Goal: Task Accomplishment & Management: Manage account settings

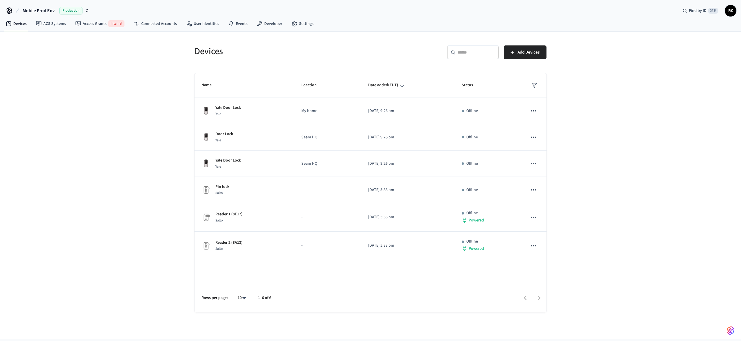
click at [41, 7] on span "Mobile Prod Env" at bounding box center [39, 10] width 32 height 7
type input "****"
click at [153, 60] on div "Devices ​ ​ Add Devices Name Location Date added (EDT) Status Yale Door Lock Ya…" at bounding box center [370, 185] width 741 height 307
click at [44, 9] on span "Mobile Prod Env" at bounding box center [39, 10] width 32 height 7
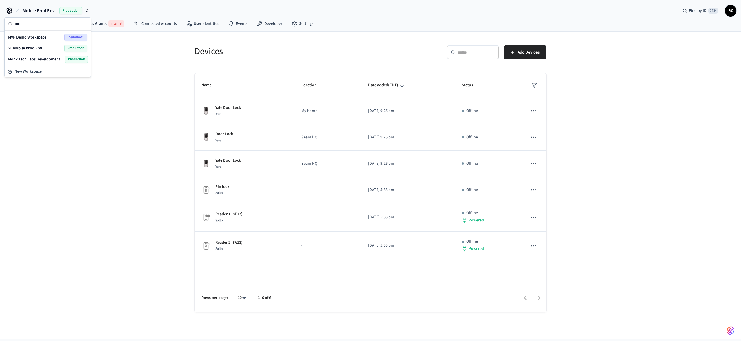
type input "***"
click at [40, 36] on span "MVP Demo Workspace" at bounding box center [27, 37] width 38 height 6
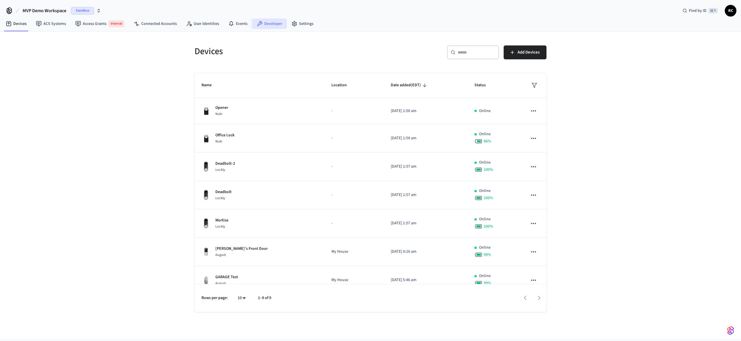
click at [260, 27] on link "Developer" at bounding box center [269, 24] width 35 height 10
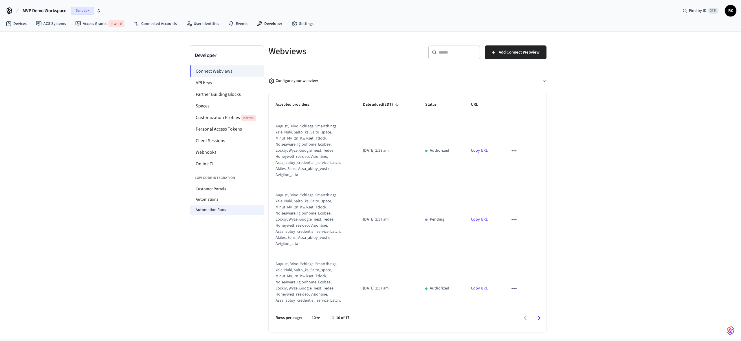
click at [216, 210] on li "Automation Runs" at bounding box center [226, 210] width 73 height 10
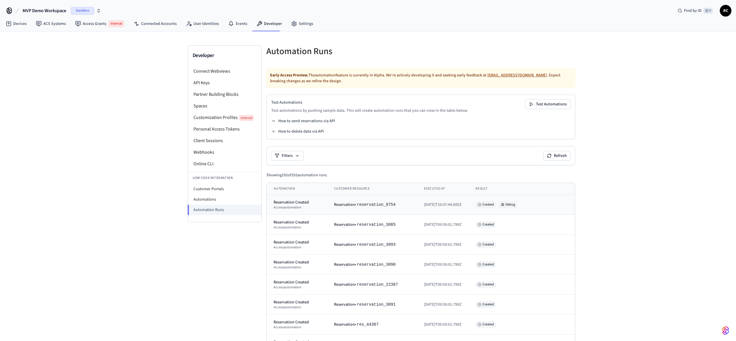
click at [516, 206] on button "Debug" at bounding box center [508, 204] width 19 height 7
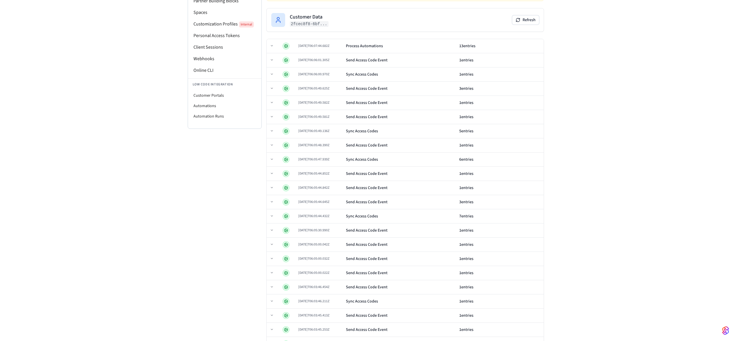
scroll to position [212, 0]
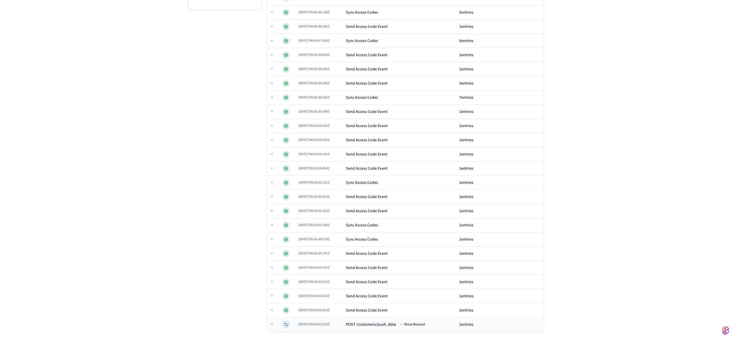
click at [339, 326] on div "2025-09-05T06:03:42.970Z" at bounding box center [319, 324] width 43 height 5
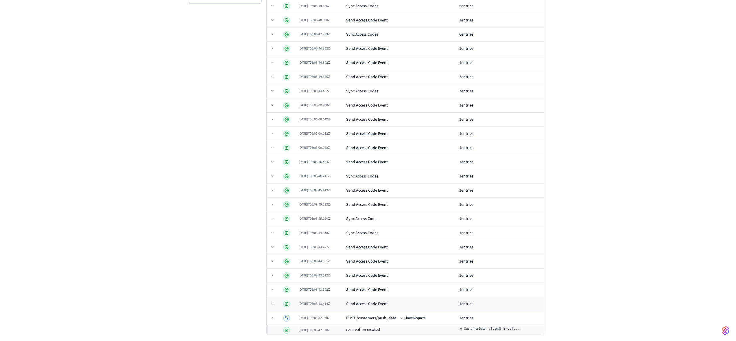
scroll to position [222, 0]
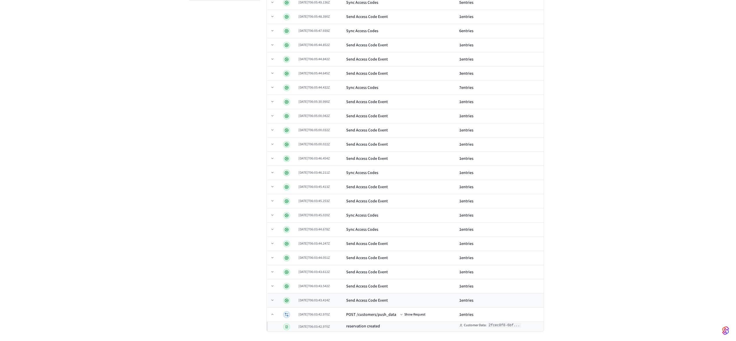
click at [342, 298] on div "2025-09-05T06:03:43.414Z" at bounding box center [320, 300] width 43 height 5
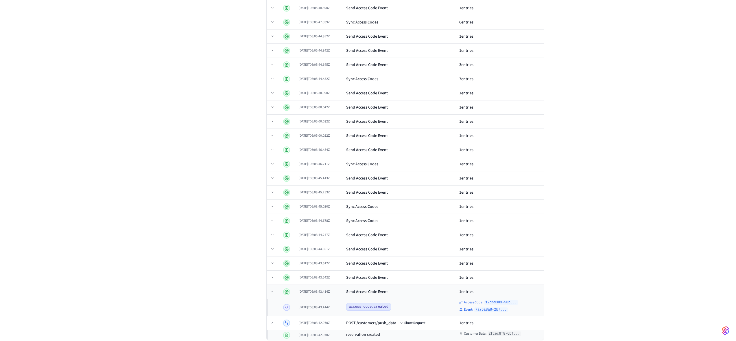
scroll to position [239, 0]
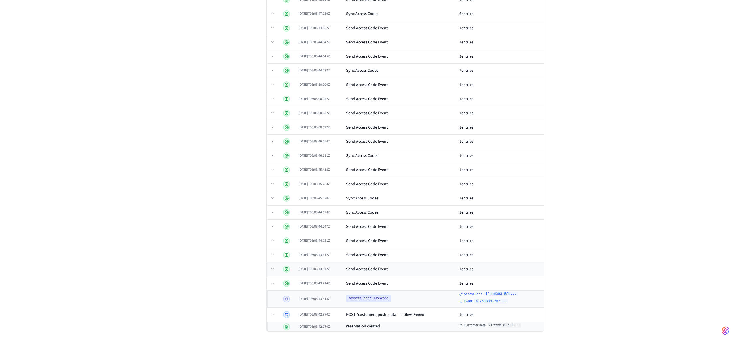
click at [339, 269] on div "2025-09-05T06:03:43.542Z" at bounding box center [320, 269] width 43 height 5
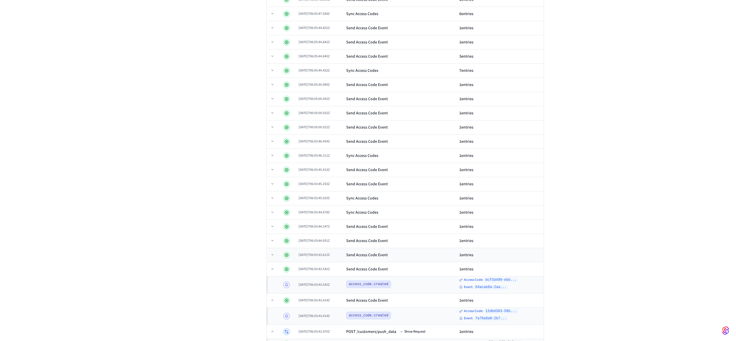
click at [342, 256] on div "2025-09-05T06:03:43.612Z" at bounding box center [320, 255] width 43 height 5
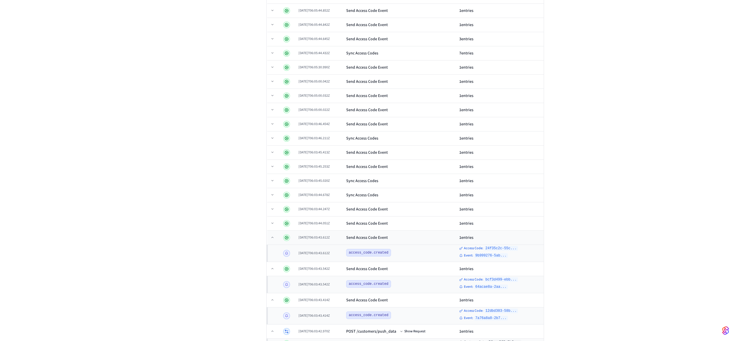
scroll to position [273, 0]
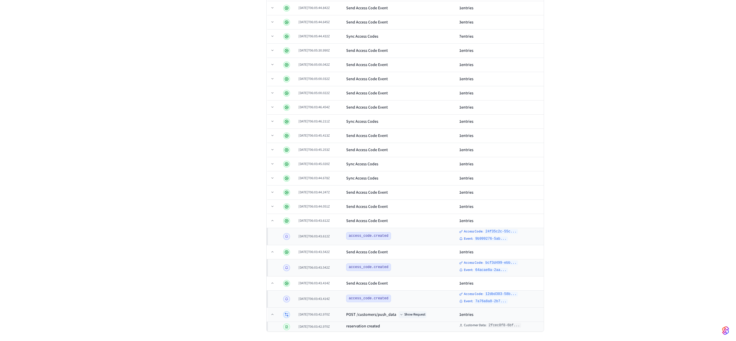
click at [427, 315] on button "Show Request" at bounding box center [413, 314] width 28 height 7
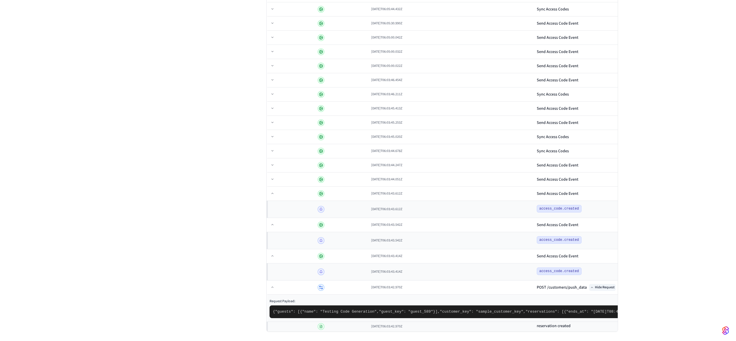
scroll to position [413, 0]
click at [430, 305] on pre "{ "guests": [ { "name": "Testing Code Generation", "guest_key": "guest_589" } ]…" at bounding box center [638, 311] width 736 height 13
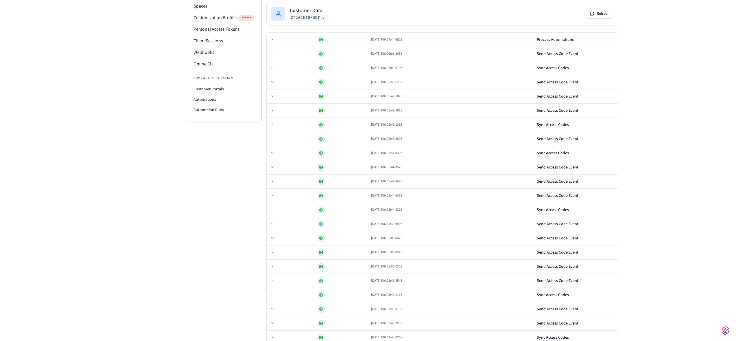
scroll to position [13, 0]
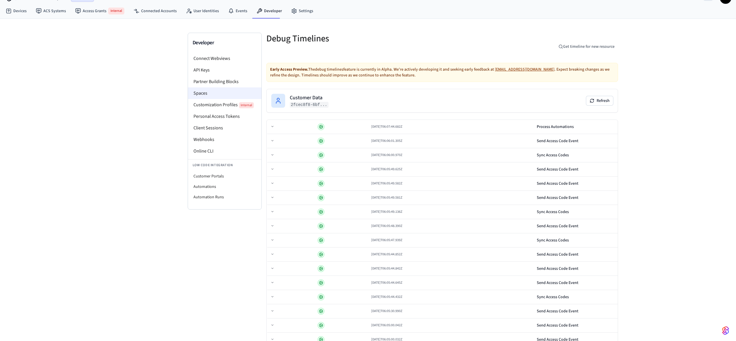
click at [211, 90] on li "Spaces" at bounding box center [224, 93] width 73 height 12
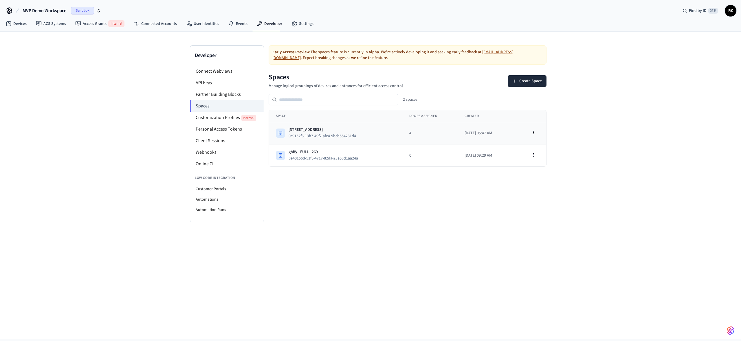
click at [364, 130] on div "1211 6th Ave - FULL - 267 0c9152f6-13b7-49f2-afe4-9bcb554231d4" at bounding box center [336, 133] width 120 height 13
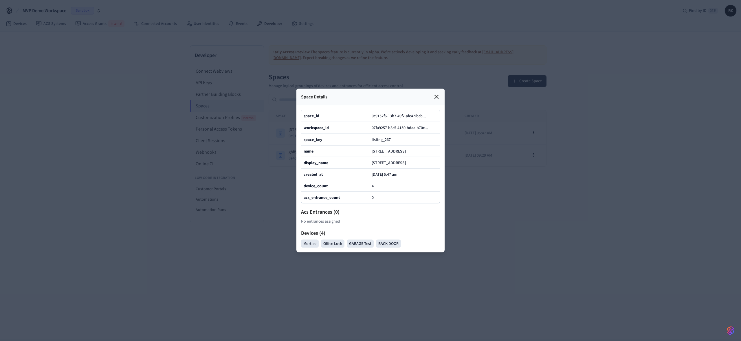
click at [438, 93] on icon at bounding box center [436, 96] width 7 height 7
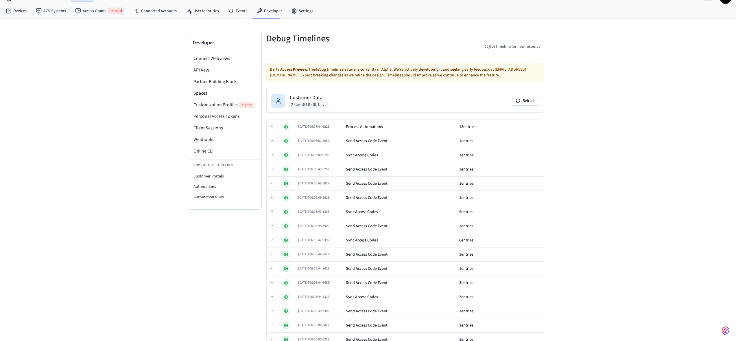
scroll to position [212, 0]
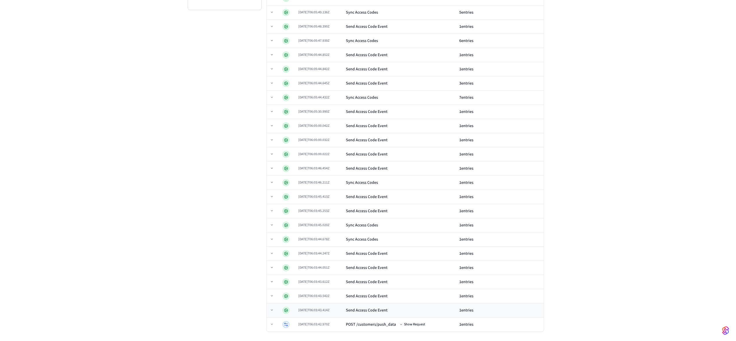
click at [344, 307] on td "2025-09-05T06:03:43.414Z" at bounding box center [320, 310] width 48 height 14
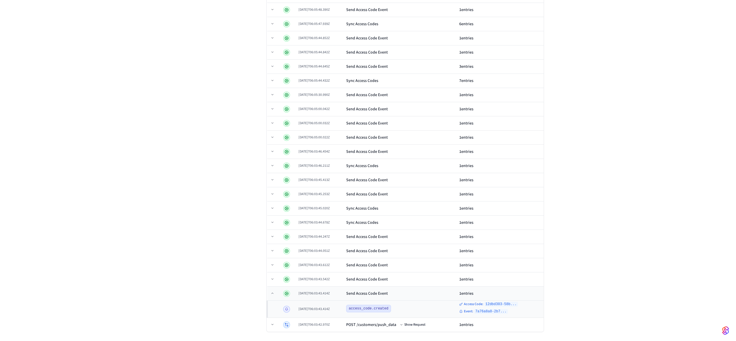
scroll to position [229, 0]
click at [378, 281] on div "Send Access Code Event" at bounding box center [367, 279] width 42 height 6
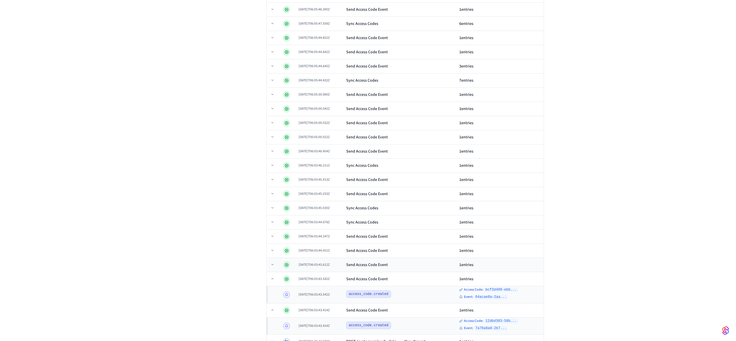
click at [375, 265] on div "Send Access Code Event" at bounding box center [367, 265] width 42 height 6
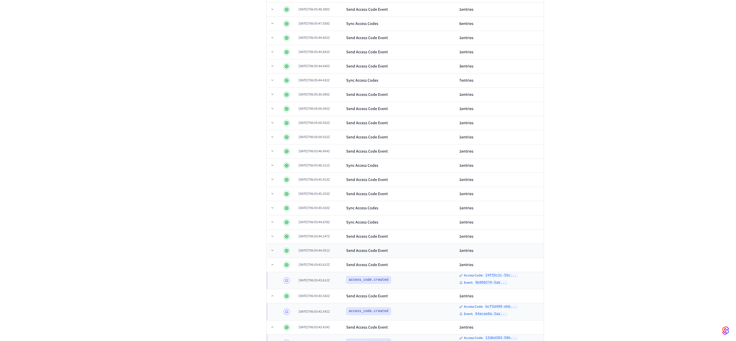
click at [378, 249] on div "Send Access Code Event" at bounding box center [367, 251] width 42 height 6
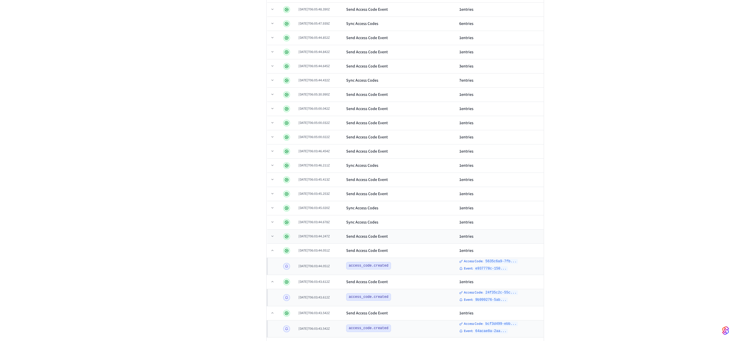
click at [377, 237] on div "Send Access Code Event" at bounding box center [367, 237] width 42 height 6
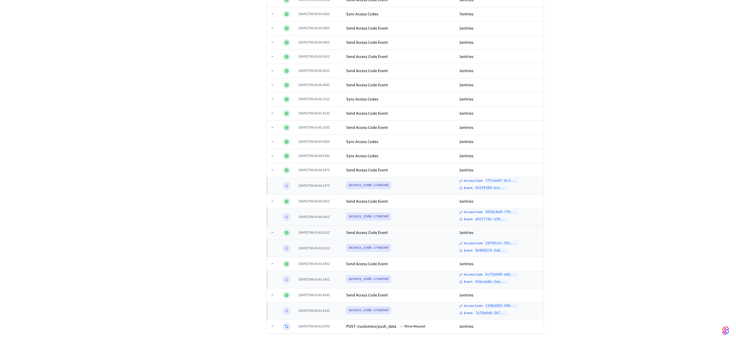
scroll to position [291, 0]
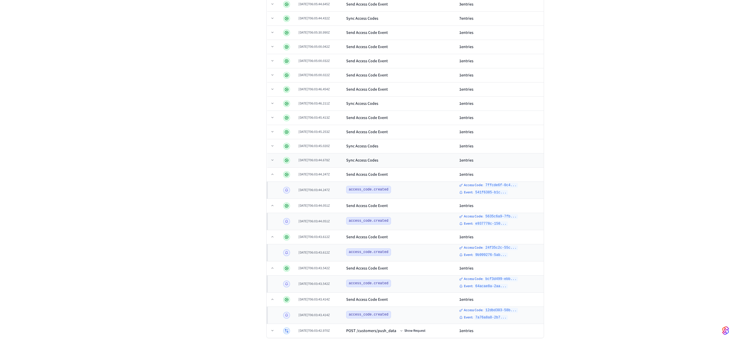
click at [383, 163] on td "Sync Access Codes" at bounding box center [400, 160] width 113 height 14
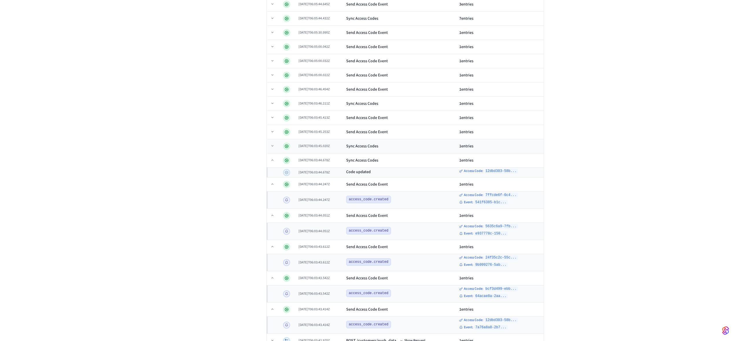
click at [387, 149] on div "Sync Access Codes" at bounding box center [400, 146] width 108 height 6
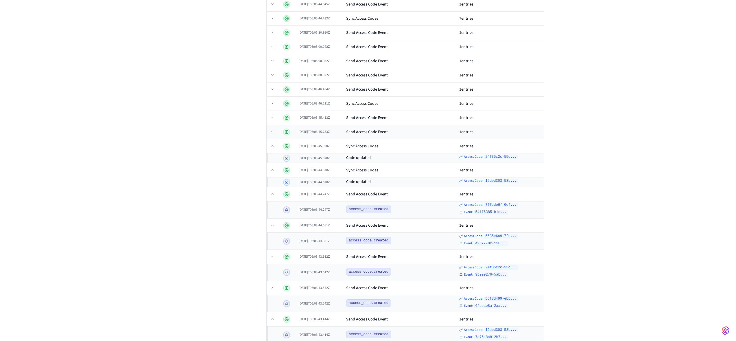
click at [388, 130] on div "Send Access Code Event" at bounding box center [367, 132] width 42 height 6
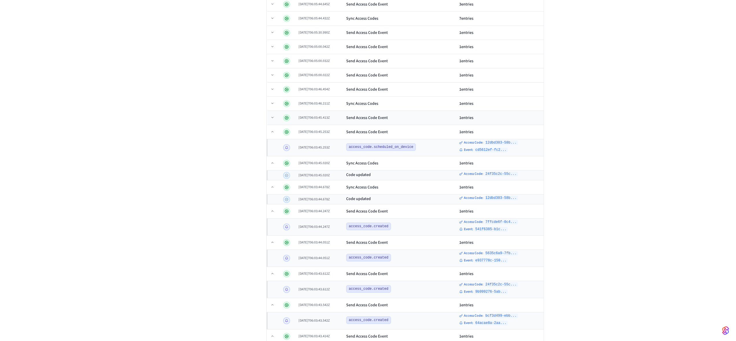
click at [380, 114] on td "Send Access Code Event" at bounding box center [400, 118] width 113 height 14
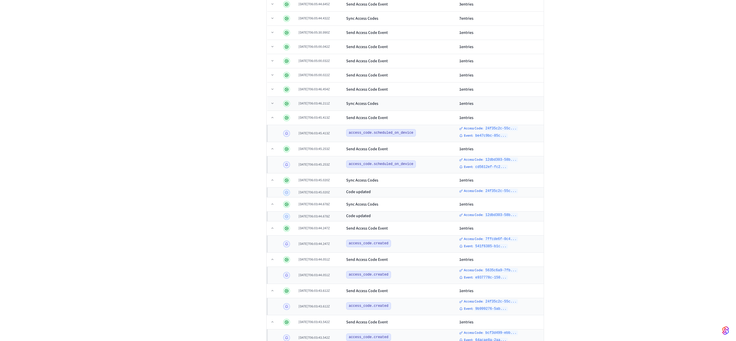
click at [382, 106] on td "Sync Access Codes" at bounding box center [400, 104] width 113 height 14
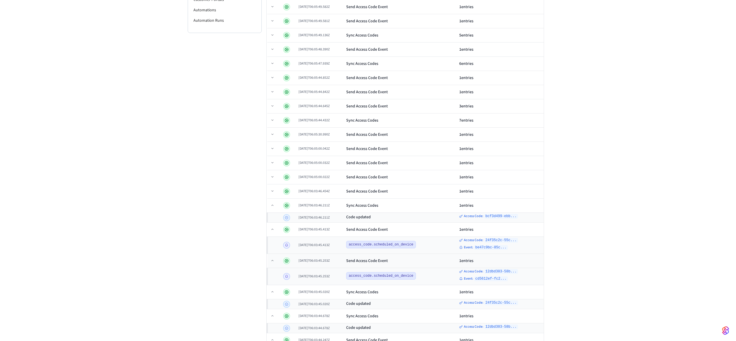
scroll to position [189, 0]
click at [410, 194] on div "Send Access Code Event" at bounding box center [400, 192] width 108 height 6
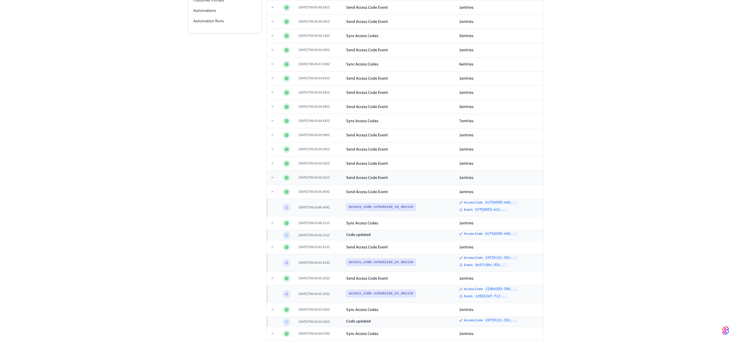
click at [403, 175] on div "Send Access Code Event" at bounding box center [400, 178] width 108 height 6
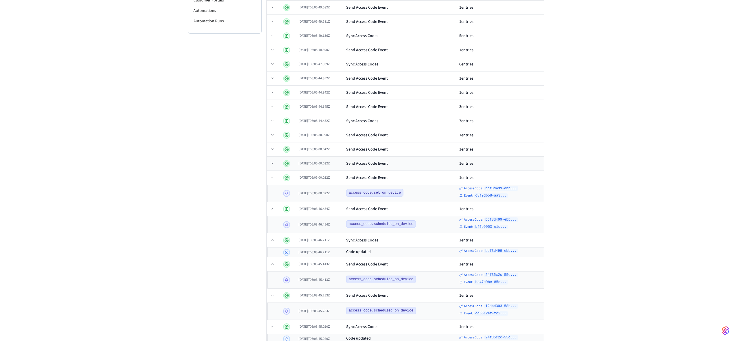
click at [404, 164] on div "Send Access Code Event" at bounding box center [400, 164] width 108 height 6
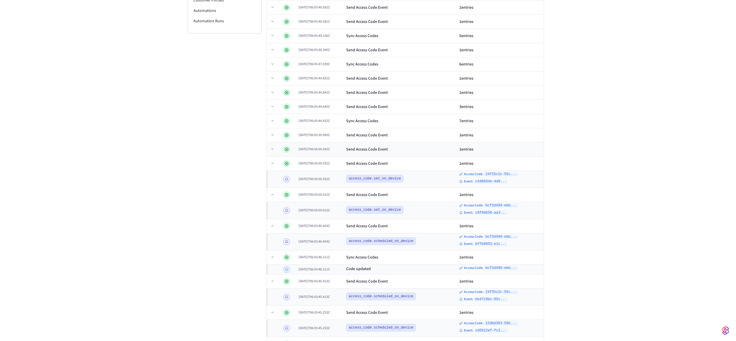
click at [404, 149] on div "Send Access Code Event" at bounding box center [400, 149] width 108 height 6
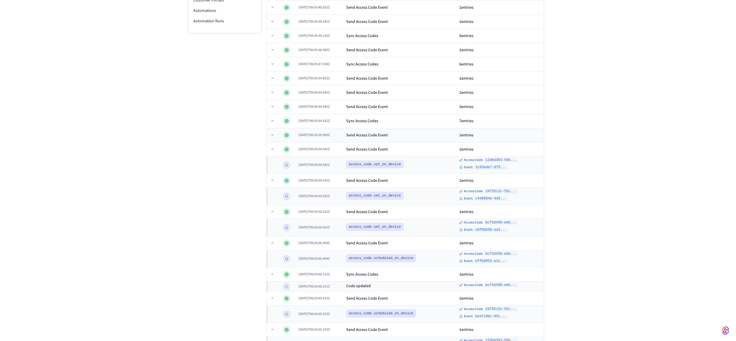
click at [387, 140] on td "Send Access Code Event" at bounding box center [400, 135] width 113 height 14
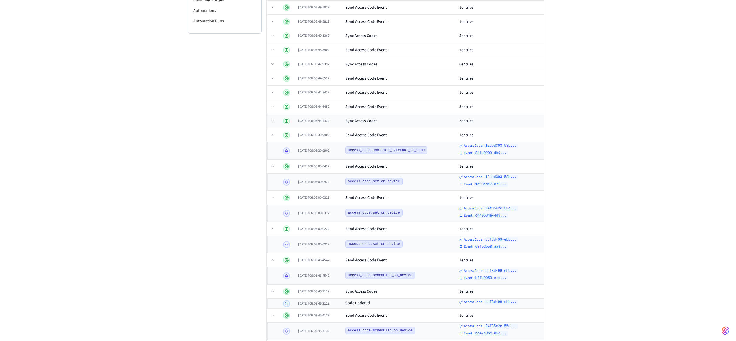
click at [391, 122] on div "Sync Access Codes" at bounding box center [399, 121] width 109 height 6
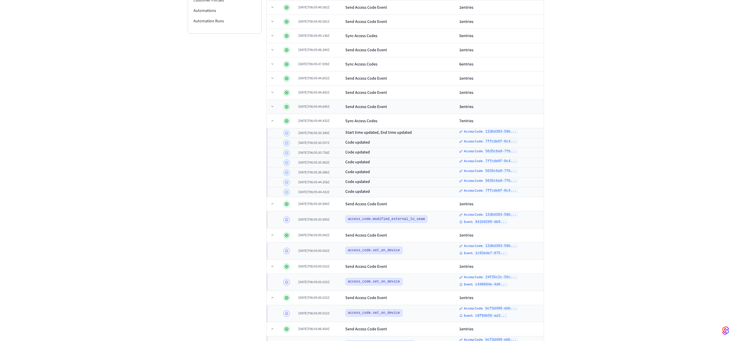
click at [400, 110] on td "Send Access Code Event" at bounding box center [400, 107] width 114 height 14
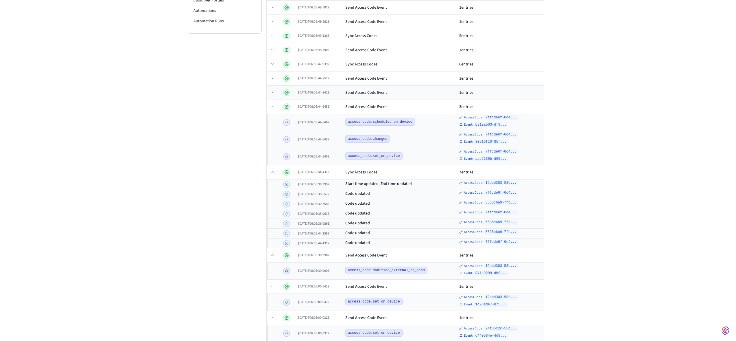
click at [402, 96] on td "Send Access Code Event" at bounding box center [400, 93] width 114 height 14
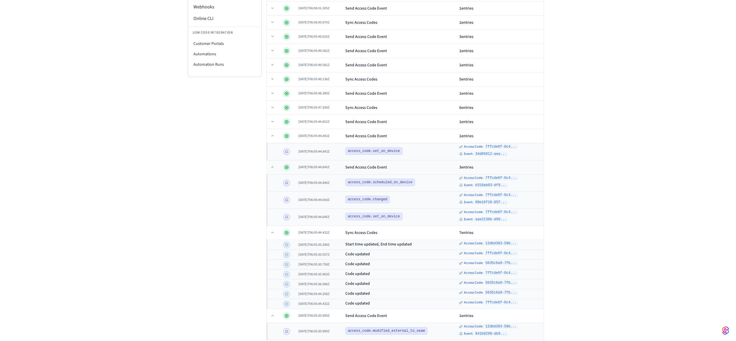
scroll to position [144, 0]
click at [398, 125] on div "Send Access Code Event" at bounding box center [399, 123] width 109 height 6
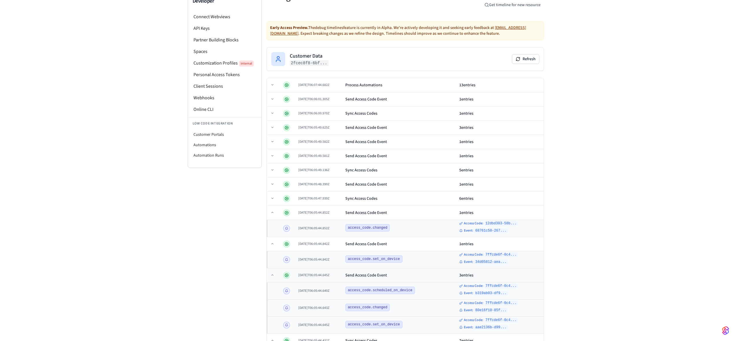
scroll to position [0, 0]
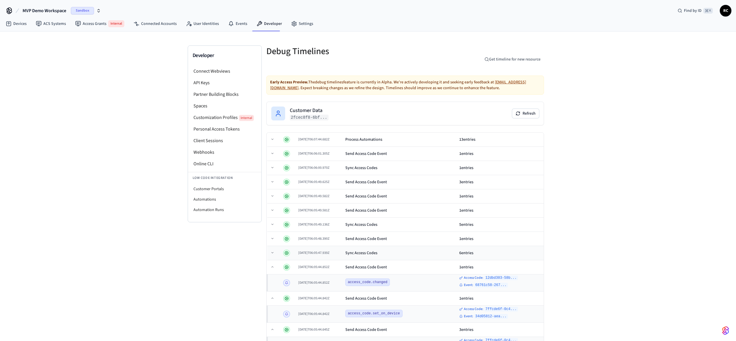
click at [396, 251] on div "Sync Access Codes" at bounding box center [399, 253] width 109 height 6
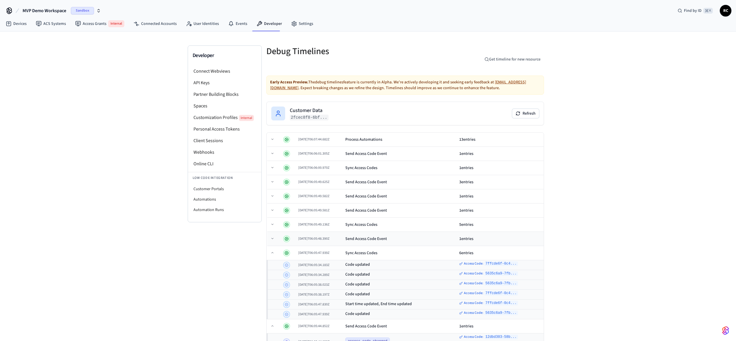
click at [401, 237] on div "Send Access Code Event" at bounding box center [399, 239] width 109 height 6
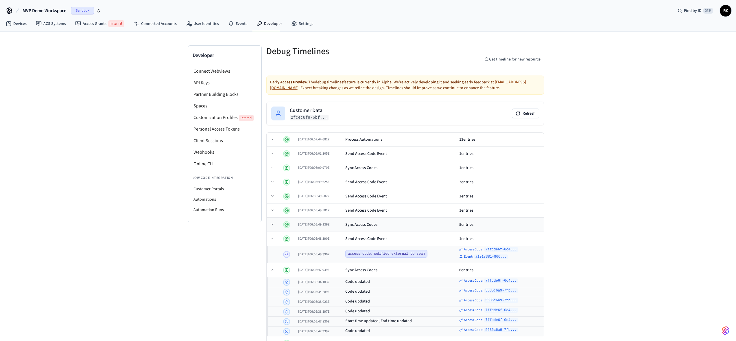
click at [404, 223] on div "Sync Access Codes" at bounding box center [399, 225] width 109 height 6
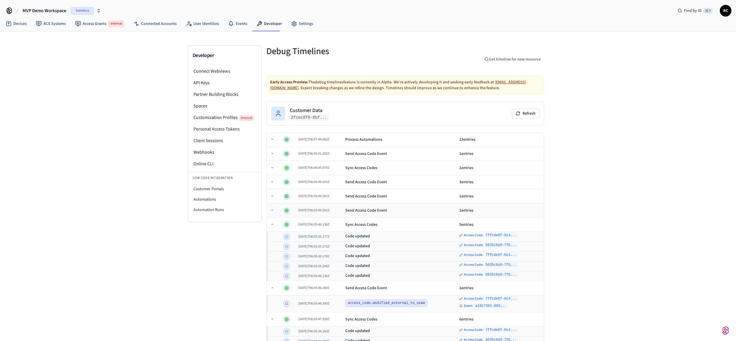
click at [408, 207] on div "Send Access Code Event" at bounding box center [399, 210] width 109 height 6
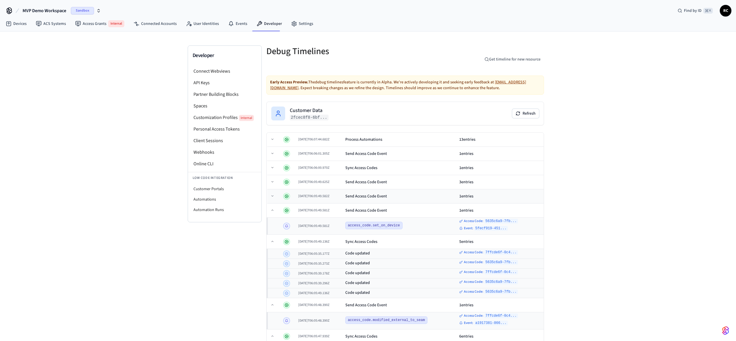
click at [410, 194] on div "Send Access Code Event" at bounding box center [399, 196] width 109 height 6
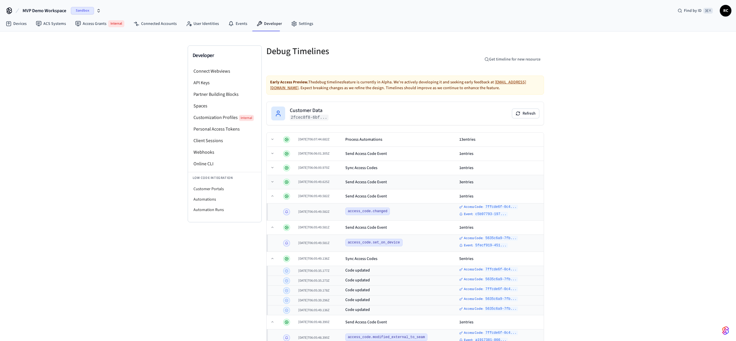
click at [409, 182] on div "Send Access Code Event" at bounding box center [399, 182] width 109 height 6
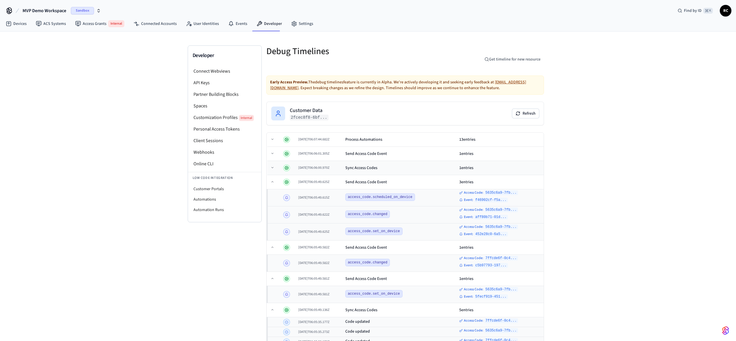
click at [414, 169] on div "Sync Access Codes" at bounding box center [399, 168] width 109 height 6
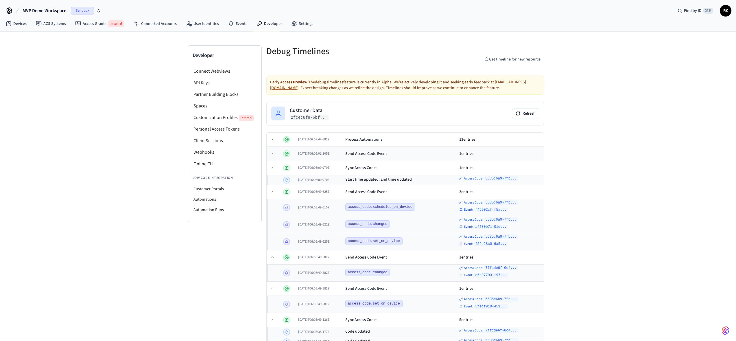
click at [411, 157] on td "Send Access Code Event" at bounding box center [400, 154] width 114 height 14
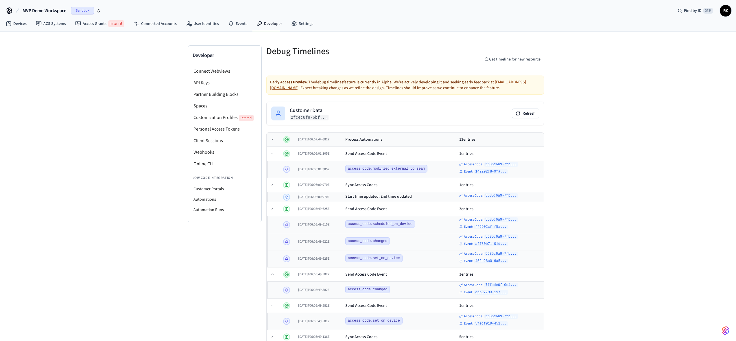
click at [408, 142] on div "Process Automations" at bounding box center [399, 140] width 109 height 6
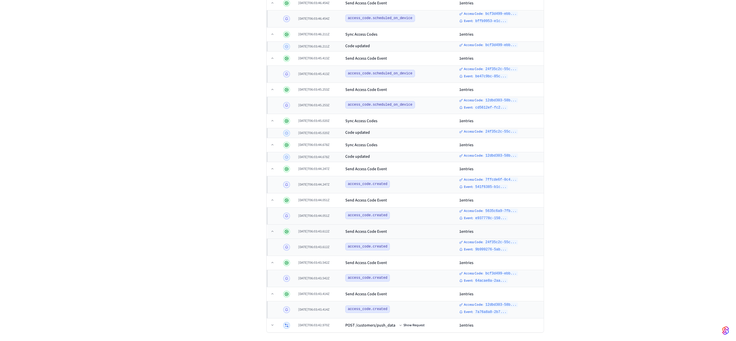
scroll to position [973, 0]
click at [354, 320] on td "POST /customers/push_data Show Request" at bounding box center [400, 324] width 114 height 14
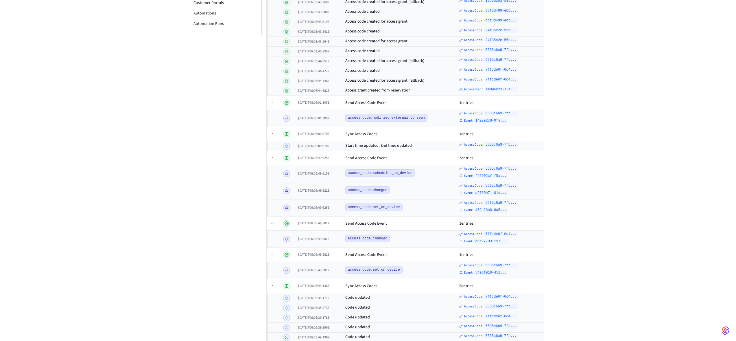
scroll to position [0, 0]
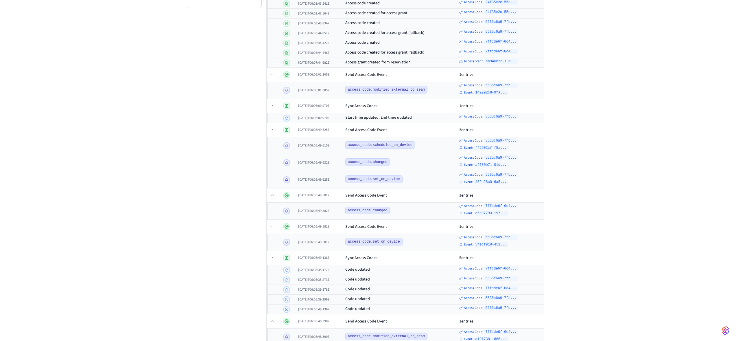
scroll to position [148, 0]
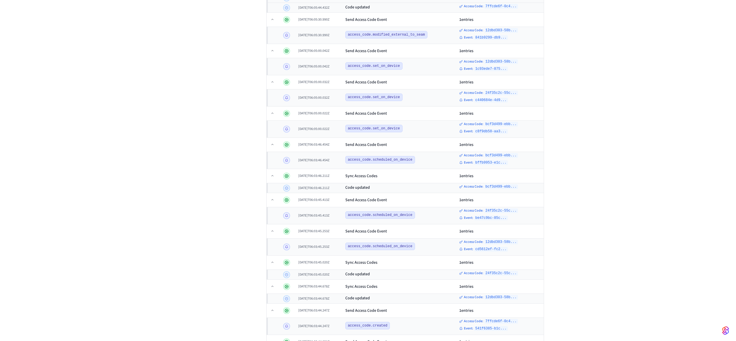
scroll to position [834, 0]
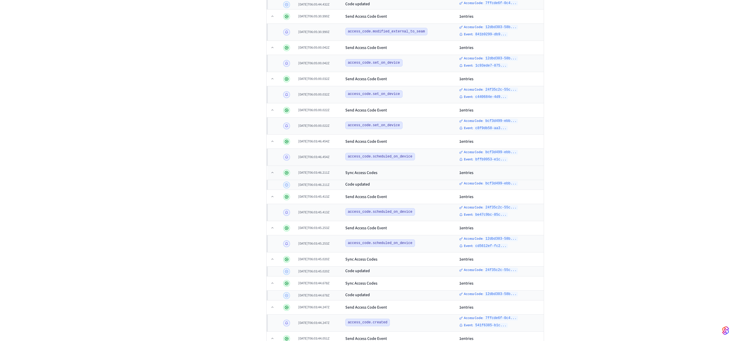
click at [369, 175] on div "Sync Access Codes" at bounding box center [361, 173] width 32 height 6
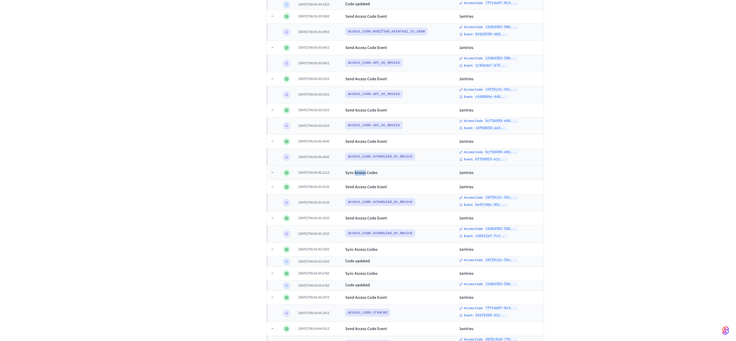
click at [369, 175] on div "Sync Access Codes" at bounding box center [361, 173] width 32 height 6
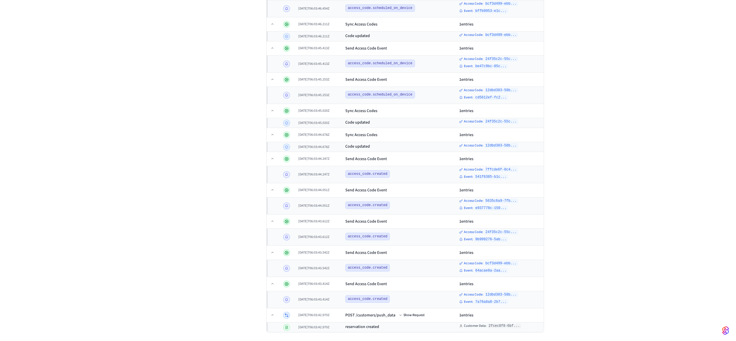
scroll to position [983, 0]
click at [422, 315] on button "Show Request" at bounding box center [412, 314] width 28 height 7
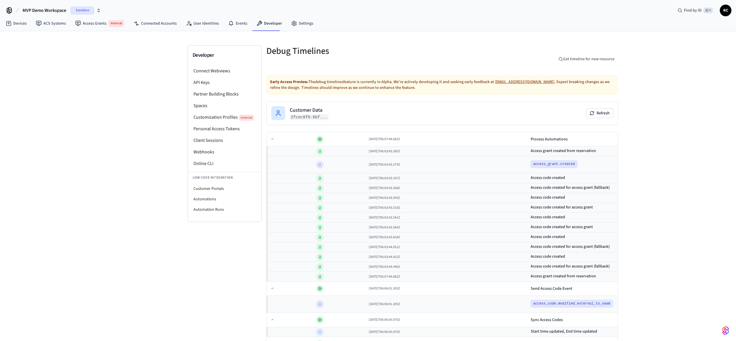
scroll to position [0, 0]
click at [25, 24] on link "Devices" at bounding box center [16, 24] width 30 height 10
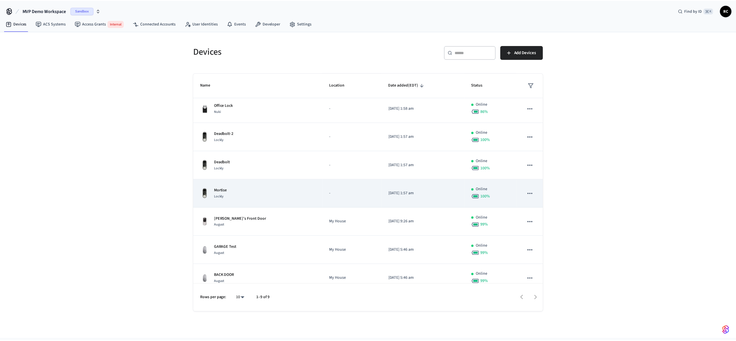
scroll to position [67, 0]
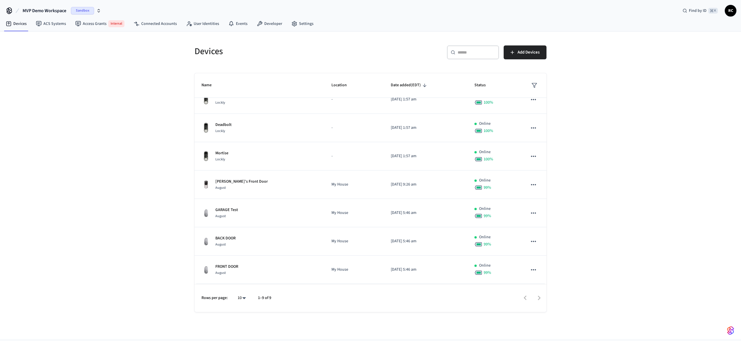
click at [538, 299] on div at bounding box center [411, 298] width 269 height 14
click at [516, 300] on div at bounding box center [411, 298] width 269 height 14
click at [522, 301] on div at bounding box center [411, 298] width 269 height 14
click at [526, 298] on div at bounding box center [411, 298] width 269 height 14
click at [228, 302] on div "Rows per page: 10 ** 1–9 of 9" at bounding box center [370, 298] width 352 height 28
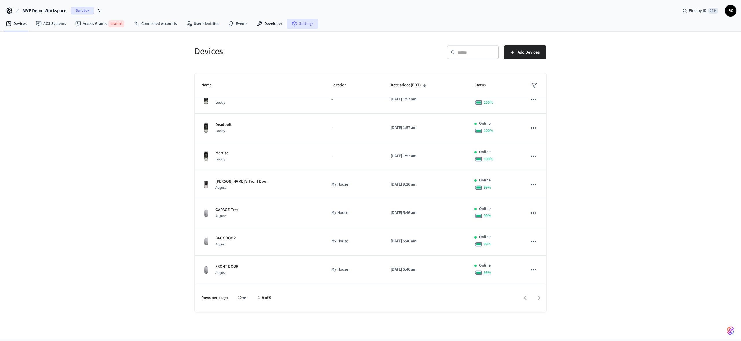
click at [287, 21] on link "Settings" at bounding box center [302, 24] width 31 height 10
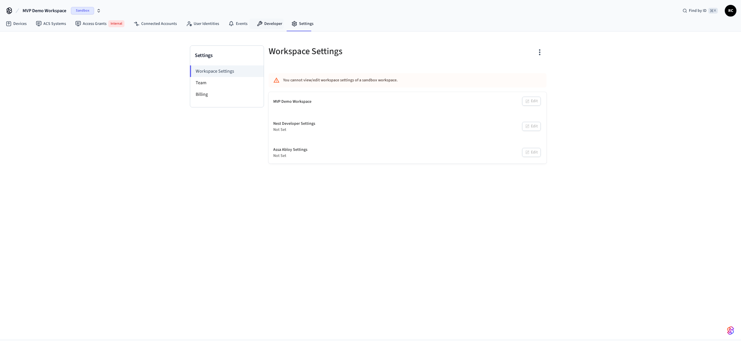
click at [271, 25] on link "Developer" at bounding box center [269, 24] width 35 height 10
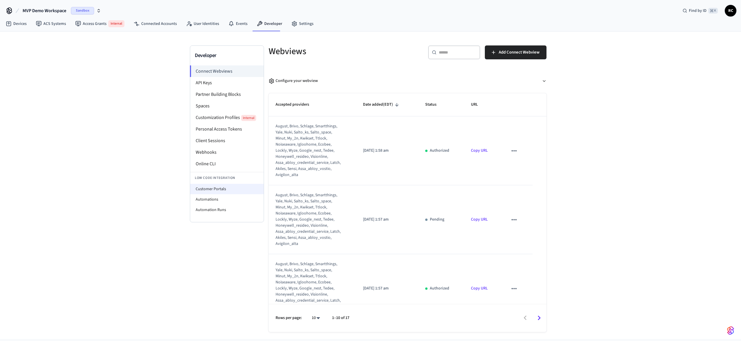
click at [222, 185] on li "Customer Portals" at bounding box center [226, 189] width 73 height 10
select select "**********"
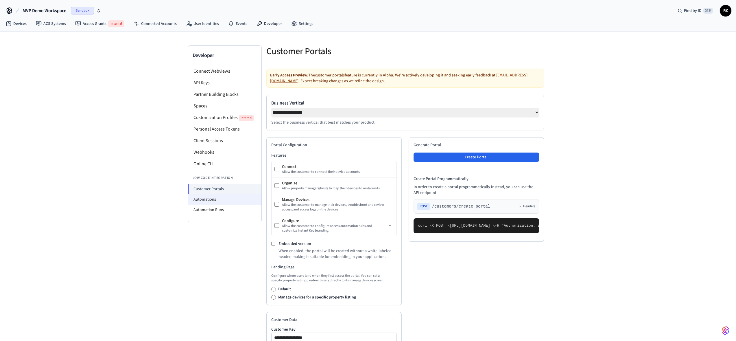
click at [220, 197] on li "Automations" at bounding box center [224, 199] width 73 height 10
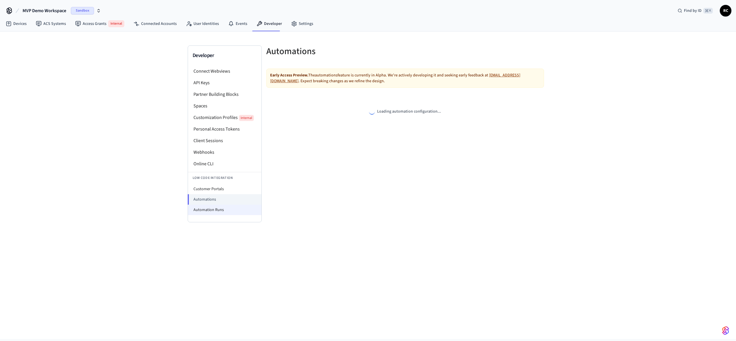
select select "**********"
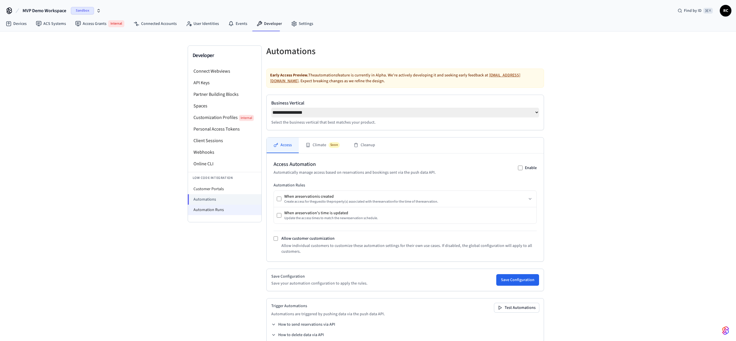
click at [221, 212] on li "Automation Runs" at bounding box center [224, 210] width 73 height 10
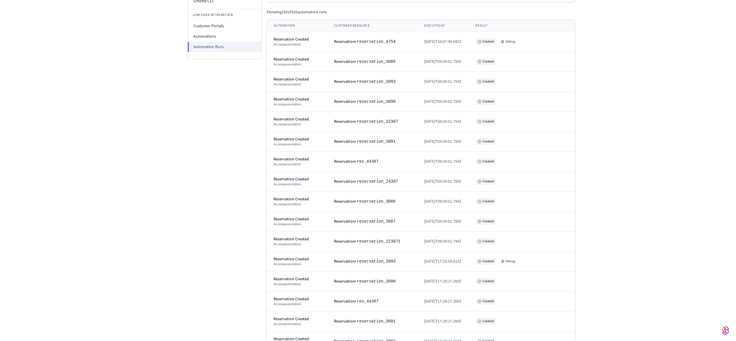
scroll to position [228, 0]
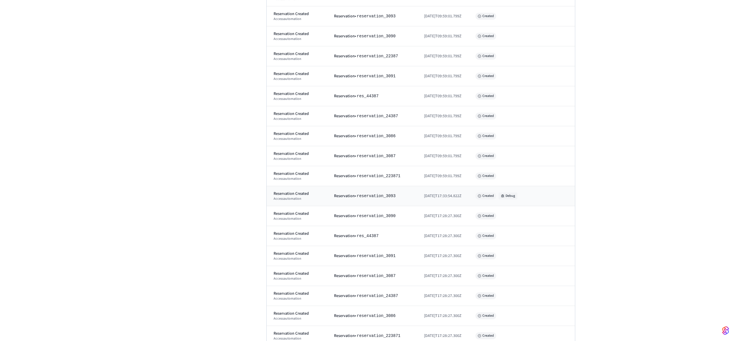
click at [517, 195] on button "Debug" at bounding box center [508, 195] width 19 height 7
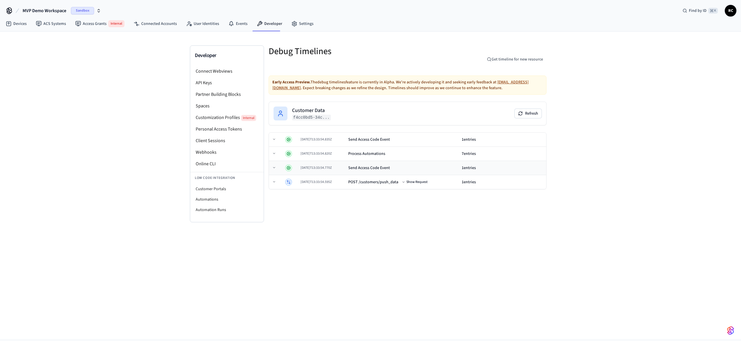
click at [355, 163] on td "Send Access Code Event" at bounding box center [402, 168] width 113 height 14
click at [346, 141] on td "2025-09-04T13:33:54.835Z" at bounding box center [323, 140] width 48 height 14
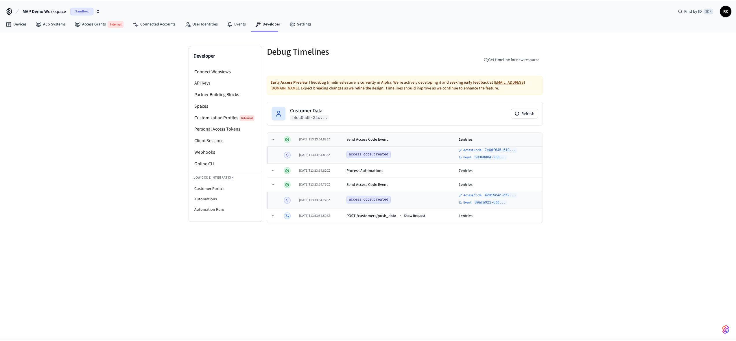
scroll to position [228, 0]
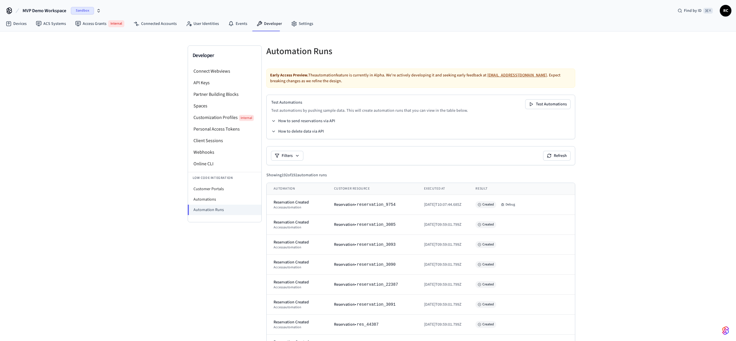
select select "**********"
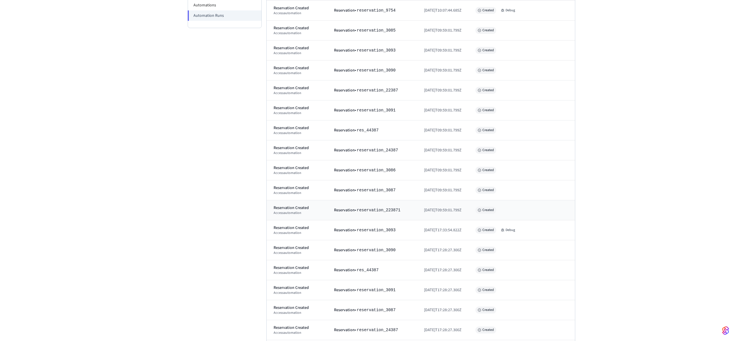
scroll to position [146, 0]
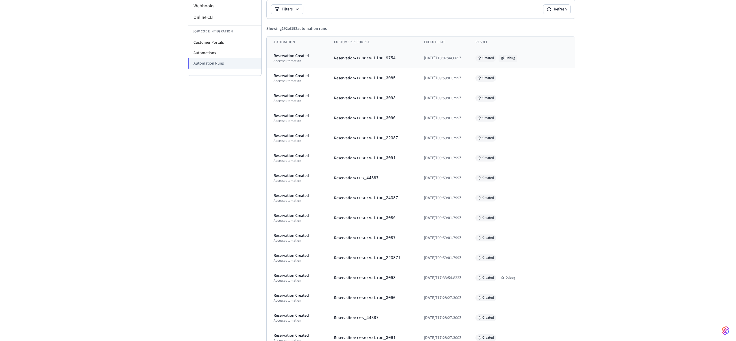
click at [512, 57] on button "Debug" at bounding box center [508, 58] width 19 height 7
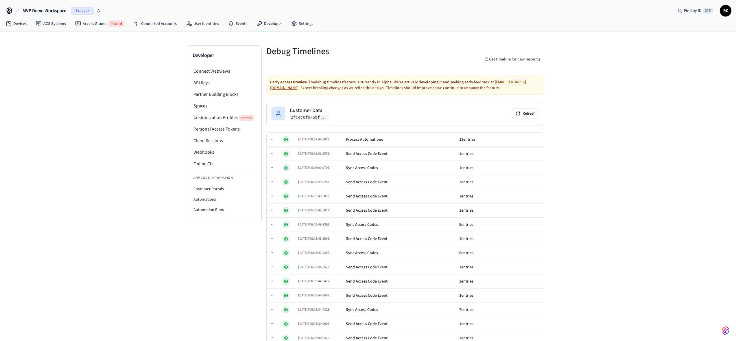
click at [586, 247] on div "Developer Connect Webviews API Keys Partner Building Blocks Spaces Customizatio…" at bounding box center [368, 292] width 736 height 521
click at [204, 212] on li "Automation Runs" at bounding box center [224, 210] width 73 height 10
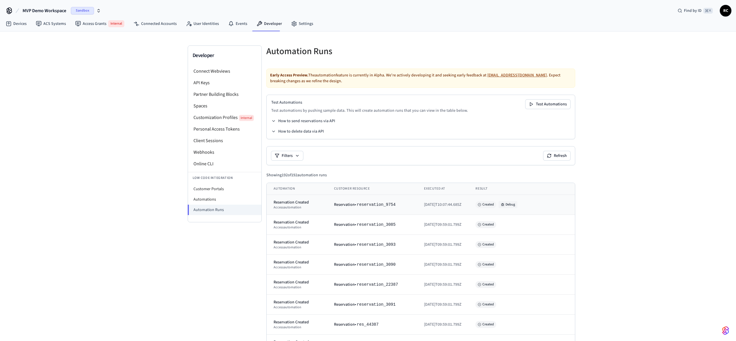
click at [505, 204] on icon at bounding box center [502, 204] width 3 height 3
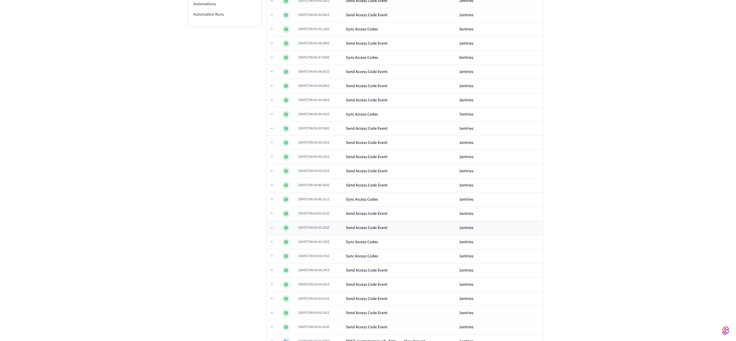
scroll to position [212, 0]
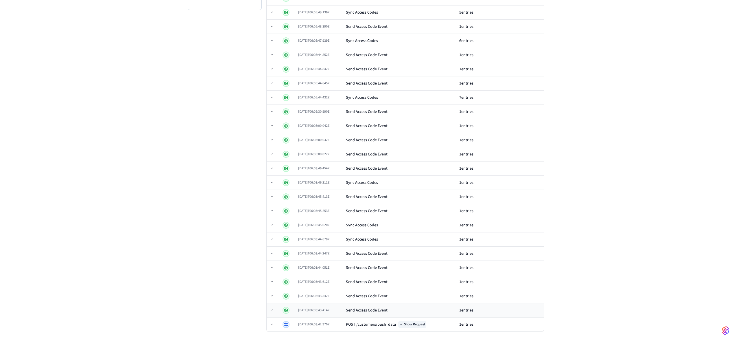
drag, startPoint x: 425, startPoint y: 324, endPoint x: 416, endPoint y: 308, distance: 19.0
click at [425, 324] on button "Show Request" at bounding box center [412, 324] width 28 height 7
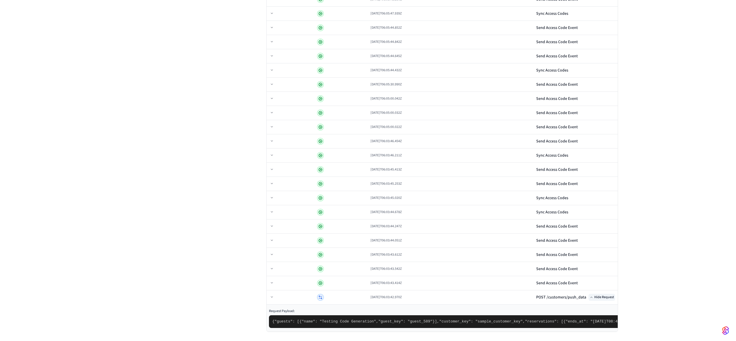
scroll to position [352, 0]
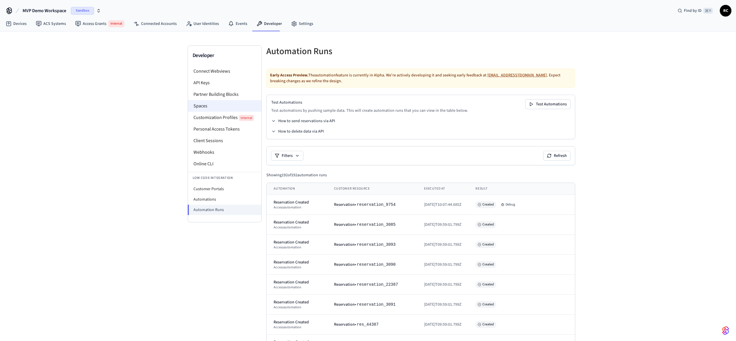
click at [217, 103] on li "Spaces" at bounding box center [224, 106] width 73 height 12
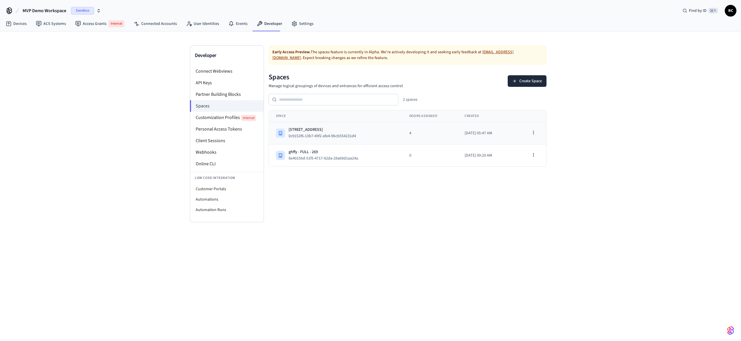
click at [373, 126] on td "1211 6th Ave - FULL - 267 0c9152f6-13b7-49f2-afe4-9bcb554231d4" at bounding box center [335, 133] width 133 height 22
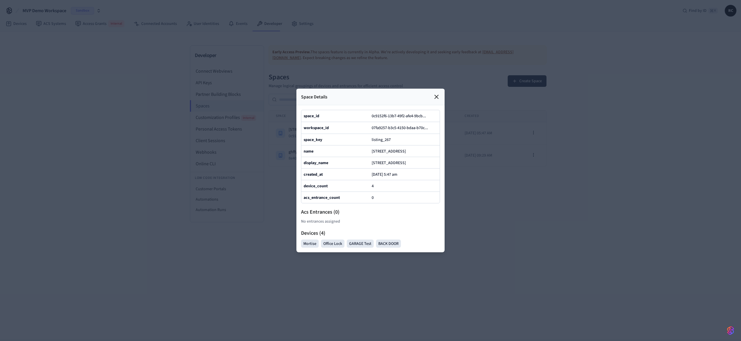
click at [478, 252] on div at bounding box center [370, 170] width 741 height 341
click at [437, 95] on icon at bounding box center [436, 96] width 3 height 3
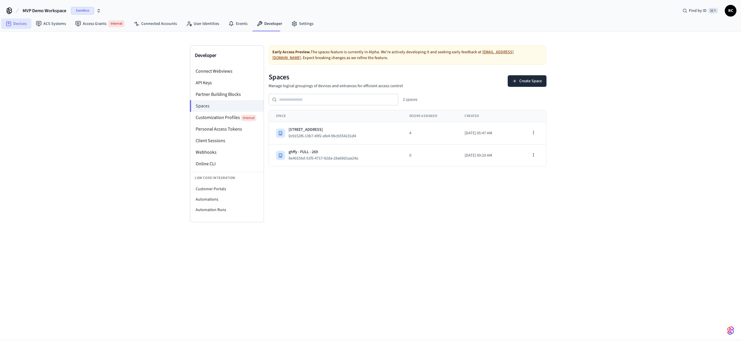
click at [22, 26] on link "Devices" at bounding box center [16, 24] width 30 height 10
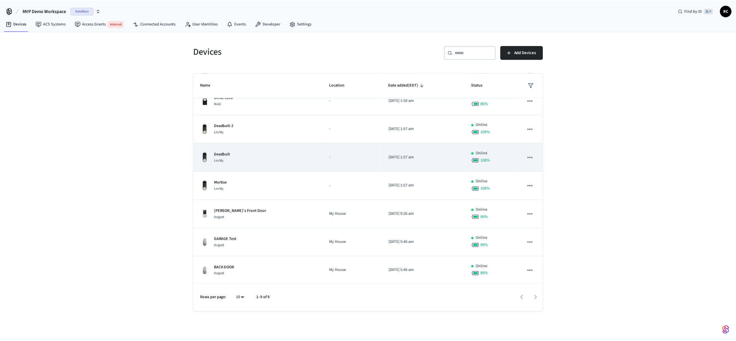
scroll to position [67, 0]
click at [249, 152] on div "Mortise Lockly" at bounding box center [259, 156] width 116 height 12
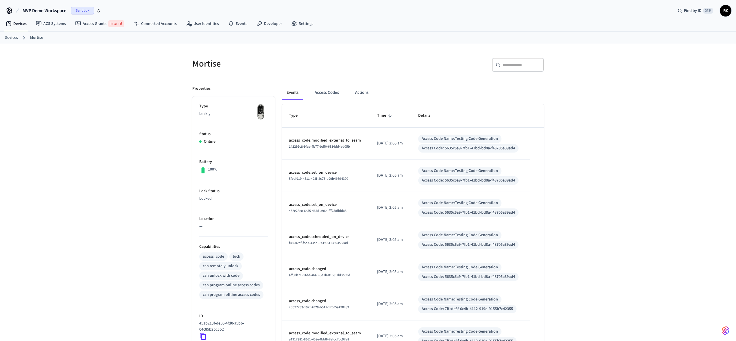
click at [327, 85] on div "Events Access Codes Actions Type Time Details access_code.modified_external_to_…" at bounding box center [409, 278] width 269 height 398
click at [326, 96] on button "Access Codes" at bounding box center [327, 93] width 34 height 14
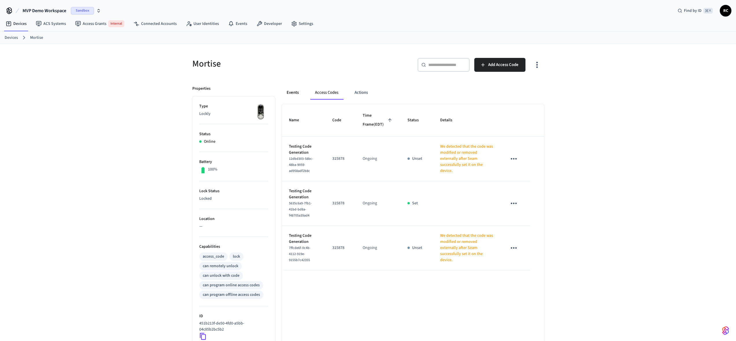
click at [295, 94] on button "Events" at bounding box center [292, 93] width 21 height 14
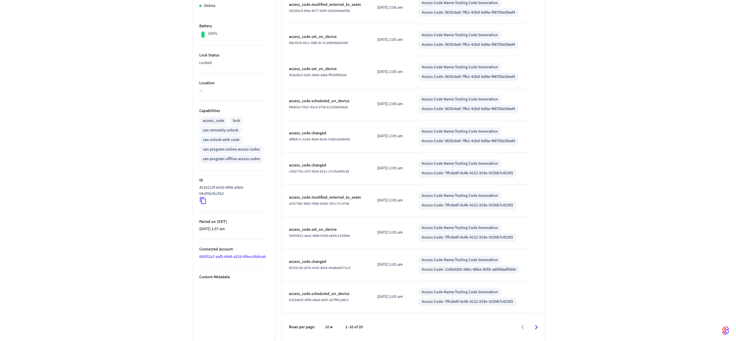
scroll to position [136, 0]
click at [541, 327] on icon "Go to next page" at bounding box center [536, 326] width 9 height 9
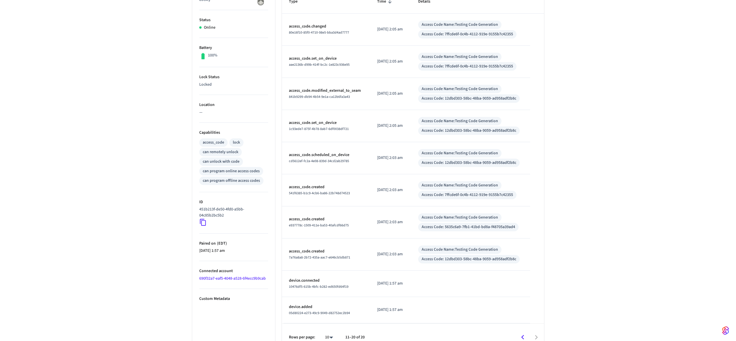
scroll to position [124, 0]
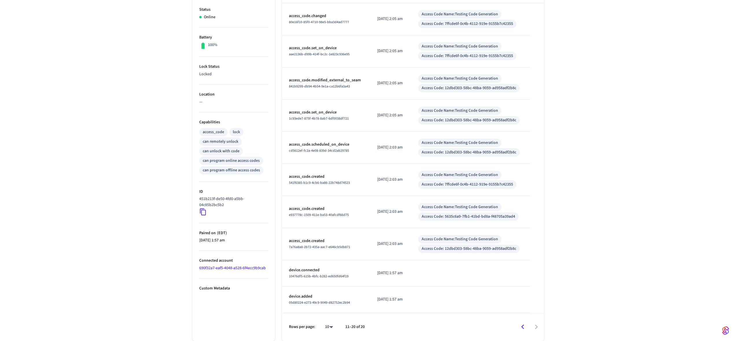
click at [522, 326] on icon "Go to previous page" at bounding box center [523, 326] width 9 height 9
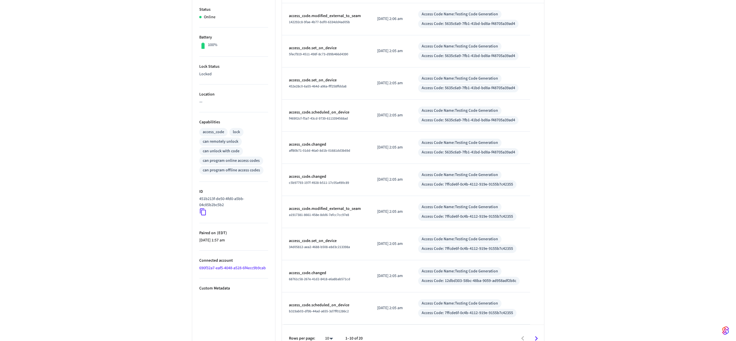
drag, startPoint x: 581, startPoint y: 285, endPoint x: 567, endPoint y: 316, distance: 34.2
click at [581, 285] on div "Mortise ​ ​ Properties Type Lockly Status Online Battery 100% Lock Status Locke…" at bounding box center [368, 136] width 736 height 433
click at [85, 196] on div "Mortise ​ ​ Properties Type Lockly Status Online Battery 100% Lock Status Locke…" at bounding box center [368, 136] width 736 height 433
click at [81, 128] on div "Mortise ​ ​ Properties Type Lockly Status Online Battery 100% Lock Status Locke…" at bounding box center [368, 136] width 736 height 433
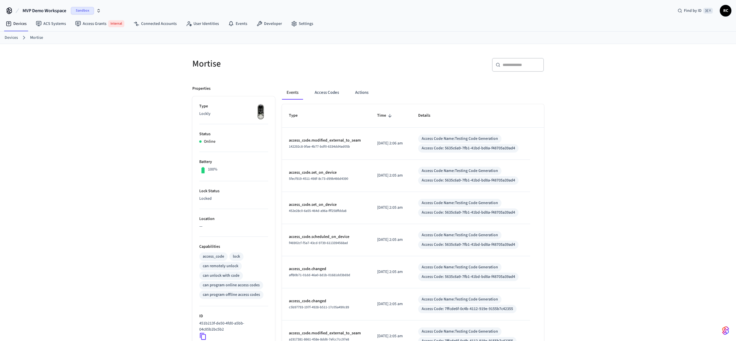
scroll to position [1, 0]
click at [270, 25] on link "Developer" at bounding box center [269, 22] width 35 height 10
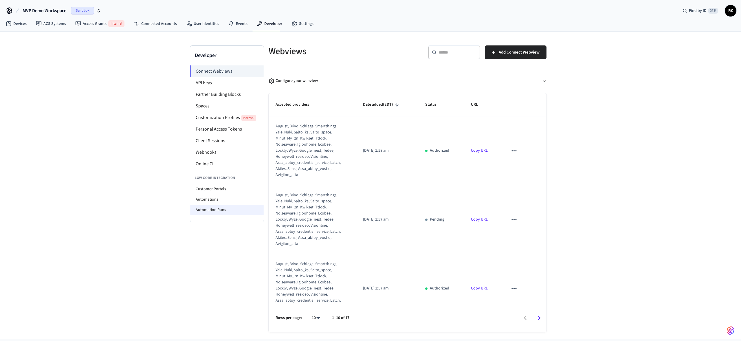
click at [233, 208] on li "Automation Runs" at bounding box center [226, 210] width 73 height 10
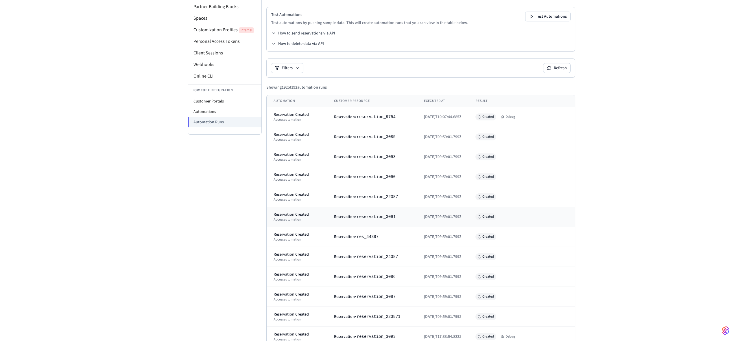
scroll to position [90, 0]
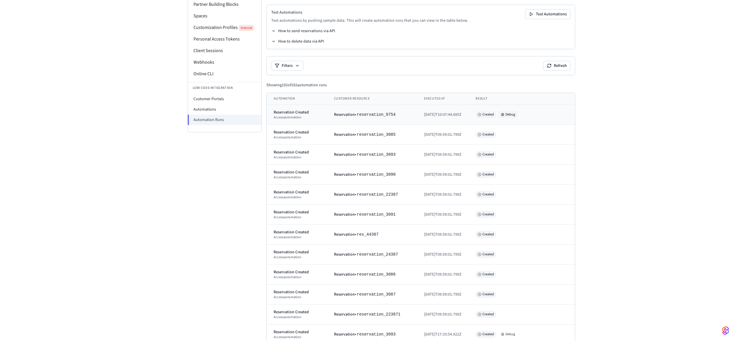
click at [512, 113] on button "Debug" at bounding box center [508, 114] width 19 height 7
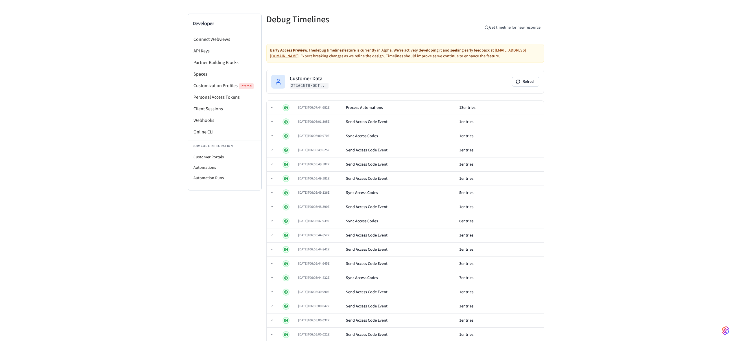
scroll to position [26, 0]
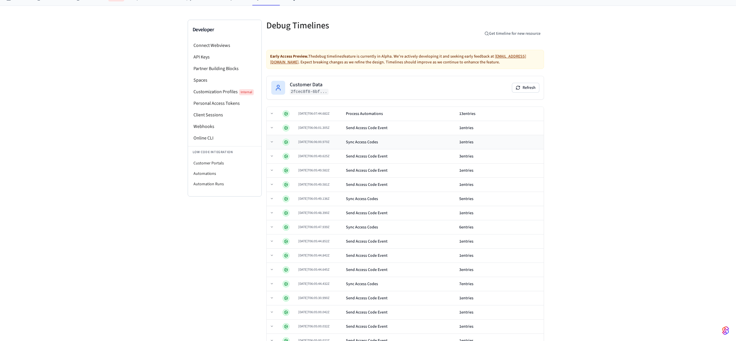
click at [408, 145] on td "Sync Access Codes" at bounding box center [400, 142] width 113 height 14
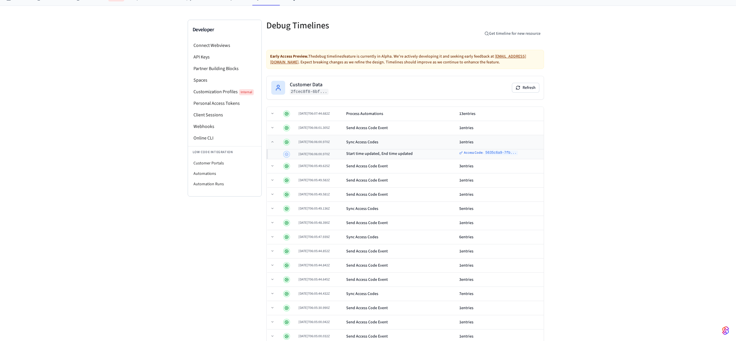
click at [408, 145] on div "Sync Access Codes" at bounding box center [400, 142] width 108 height 6
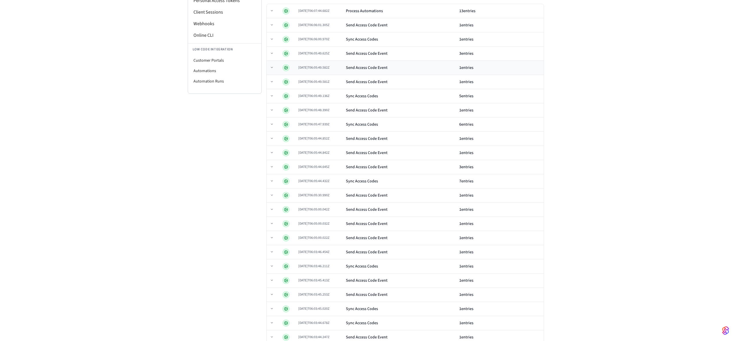
scroll to position [0, 0]
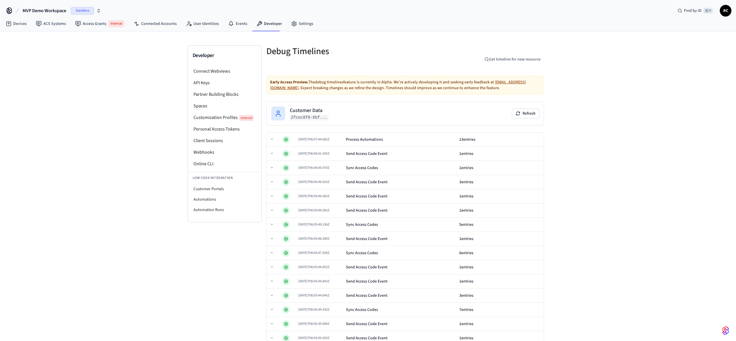
click at [196, 304] on div "Developer Connect Webviews API Keys Partner Building Blocks Spaces Customizatio…" at bounding box center [225, 299] width 74 height 508
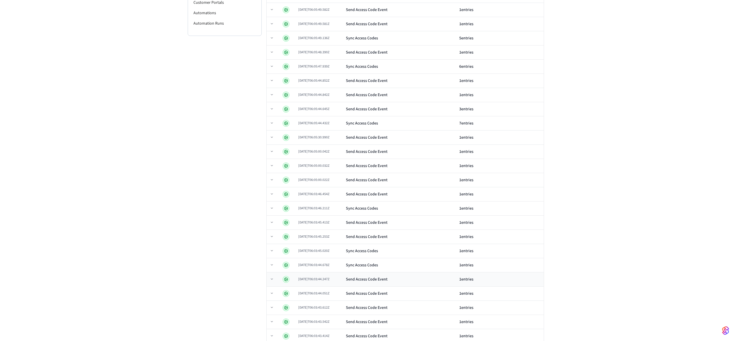
scroll to position [212, 0]
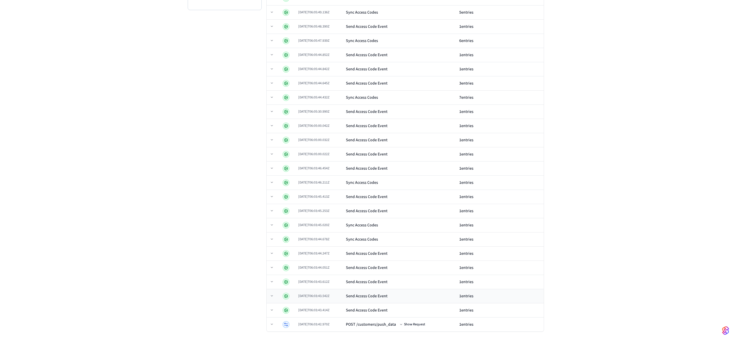
click at [296, 293] on td "2025-09-05T06:03:43.542Z" at bounding box center [320, 296] width 48 height 14
click at [294, 292] on td at bounding box center [288, 296] width 15 height 14
click at [227, 301] on div "Developer Connect Webviews API Keys Partner Building Blocks Spaces Customizatio…" at bounding box center [225, 87] width 74 height 508
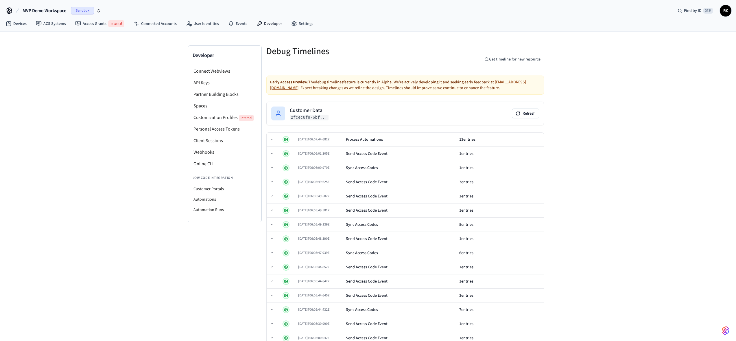
click at [633, 268] on div "Developer Connect Webviews API Keys Partner Building Blocks Spaces Customizatio…" at bounding box center [368, 292] width 736 height 521
click at [625, 263] on div "Developer Connect Webviews API Keys Partner Building Blocks Spaces Customizatio…" at bounding box center [368, 292] width 736 height 521
click at [184, 265] on div "Developer Connect Webviews API Keys Partner Building Blocks Spaces Customizatio…" at bounding box center [368, 292] width 370 height 521
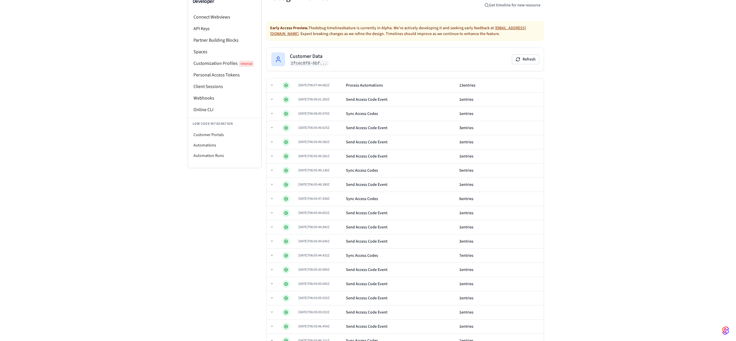
scroll to position [212, 0]
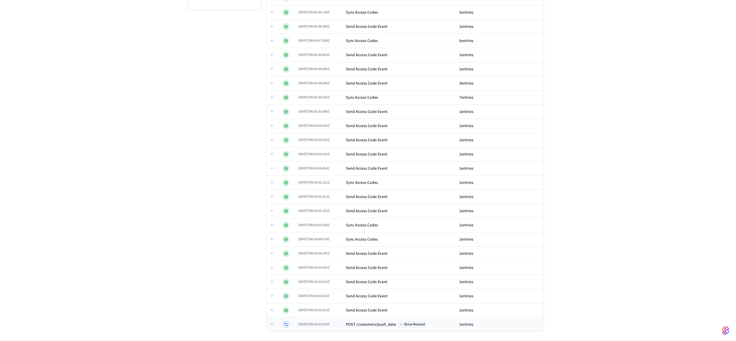
click at [420, 326] on button "Show Request" at bounding box center [412, 324] width 28 height 7
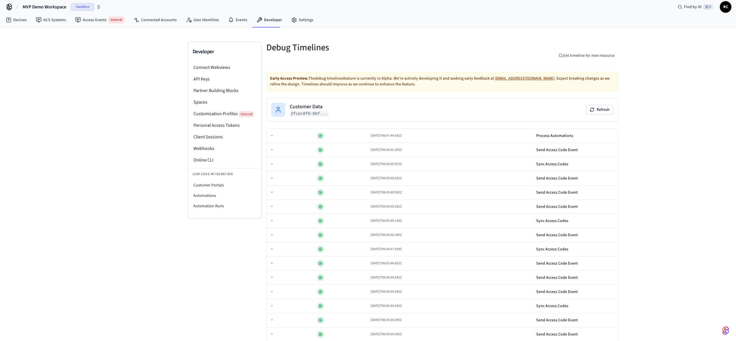
scroll to position [30, 0]
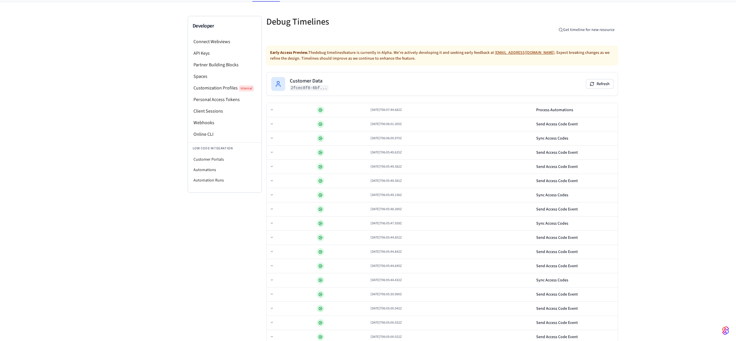
click at [309, 88] on code "2fcec8f8-6bf..." at bounding box center [309, 88] width 39 height 6
drag, startPoint x: 308, startPoint y: 89, endPoint x: 282, endPoint y: 90, distance: 25.5
click at [307, 89] on code "2fcec8f8-6bf..." at bounding box center [309, 88] width 39 height 6
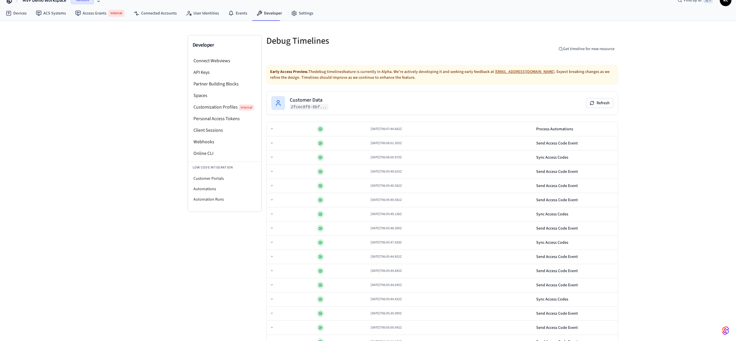
scroll to position [0, 0]
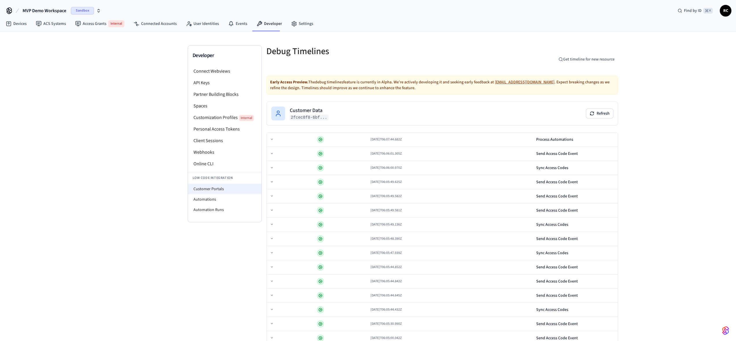
click at [219, 190] on li "Customer Portals" at bounding box center [224, 189] width 73 height 10
select select "**********"
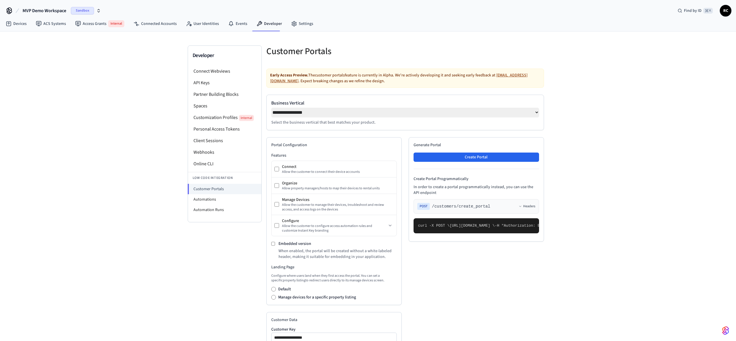
click at [38, 11] on span "MVP Demo Workspace" at bounding box center [45, 10] width 44 height 7
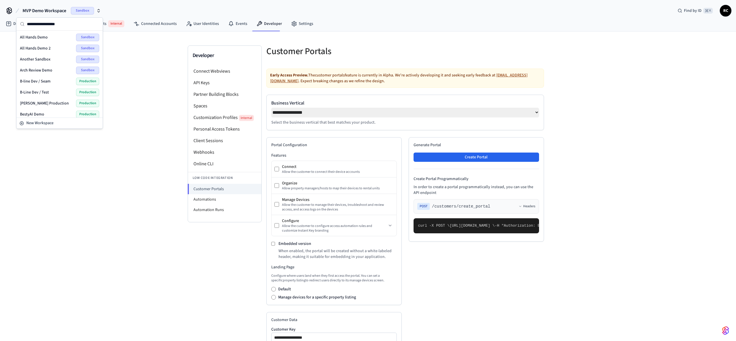
click at [125, 219] on div "**********" at bounding box center [368, 248] width 736 height 432
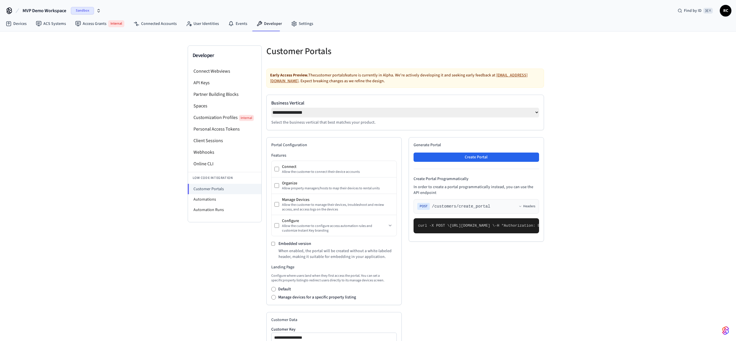
click at [57, 13] on span "MVP Demo Workspace" at bounding box center [45, 10] width 44 height 7
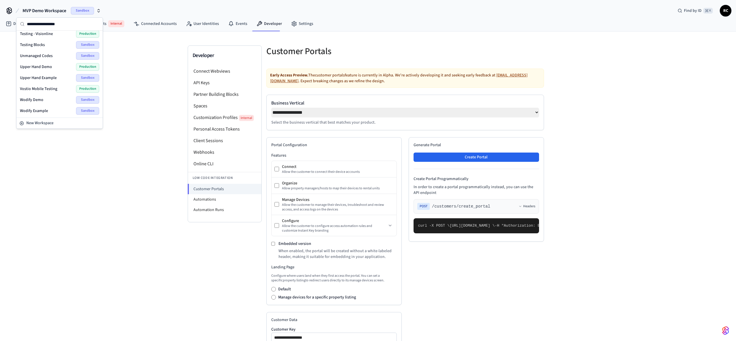
click at [52, 109] on div "Wodify Example Sandbox" at bounding box center [59, 111] width 79 height 8
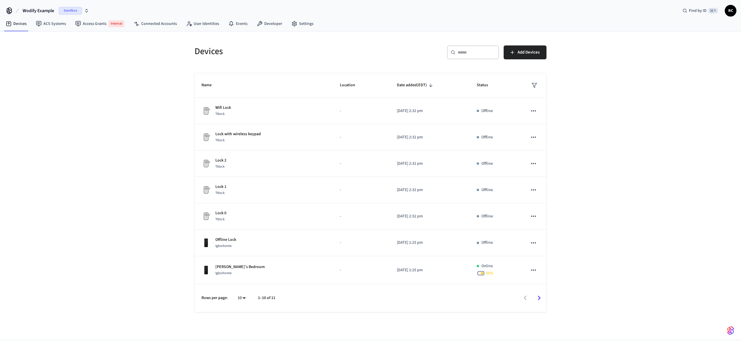
click at [85, 11] on icon "button" at bounding box center [86, 10] width 5 height 5
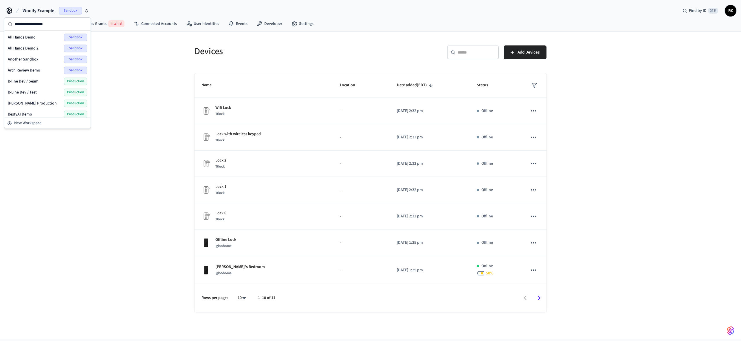
click at [323, 16] on div "Wodify Example Sandbox Find by ID ⌘ K RC" at bounding box center [370, 8] width 741 height 17
click at [308, 21] on link "Settings" at bounding box center [302, 24] width 31 height 10
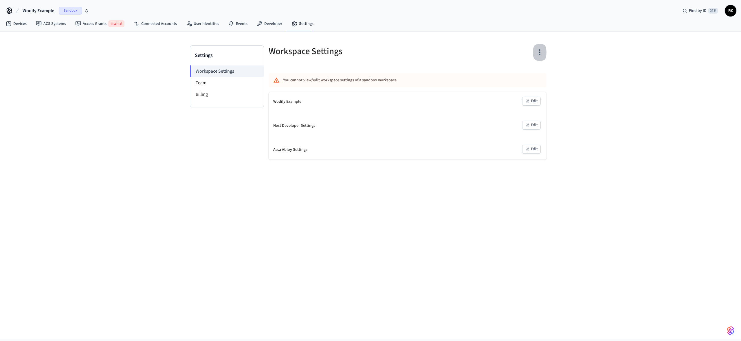
click at [543, 47] on button "button" at bounding box center [540, 52] width 14 height 23
drag, startPoint x: 506, startPoint y: 41, endPoint x: 442, endPoint y: 32, distance: 63.7
click at [505, 41] on div at bounding box center [370, 170] width 741 height 341
click at [90, 12] on button "Wodify Example Sandbox" at bounding box center [56, 11] width 70 height 12
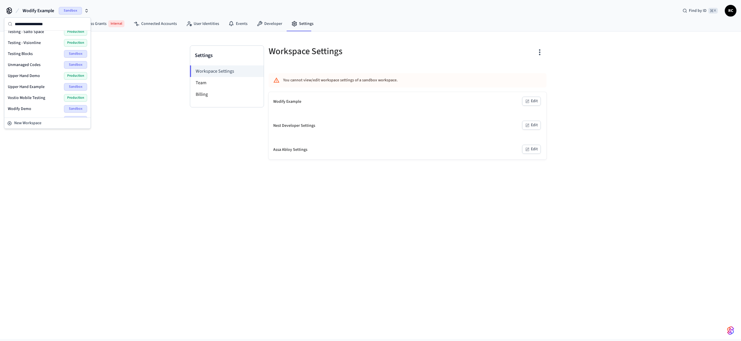
scroll to position [773, 0]
click at [38, 99] on div "Wodify Demo Sandbox" at bounding box center [47, 100] width 79 height 8
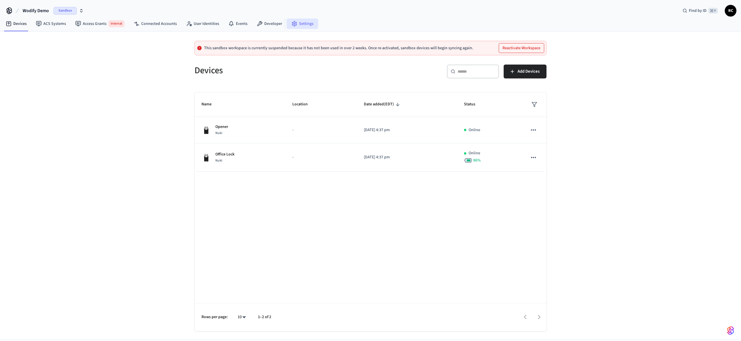
click at [299, 22] on link "Settings" at bounding box center [302, 24] width 31 height 10
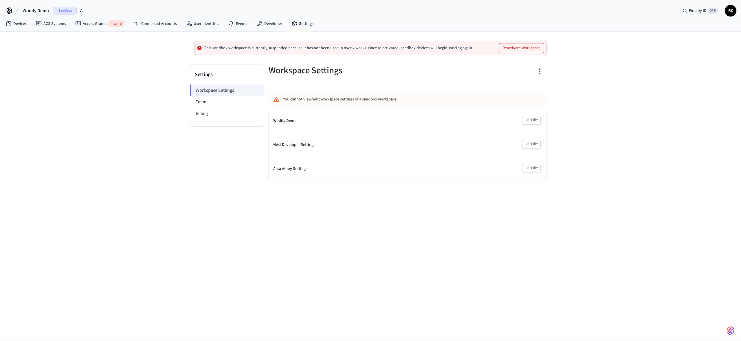
click at [547, 72] on div "Workspace Settings You cannot view/edit workspace settings of a sandbox workspa…" at bounding box center [407, 122] width 287 height 114
click at [544, 73] on button "button" at bounding box center [540, 71] width 14 height 23
click at [523, 129] on div "Delete Workspace" at bounding box center [517, 127] width 40 height 6
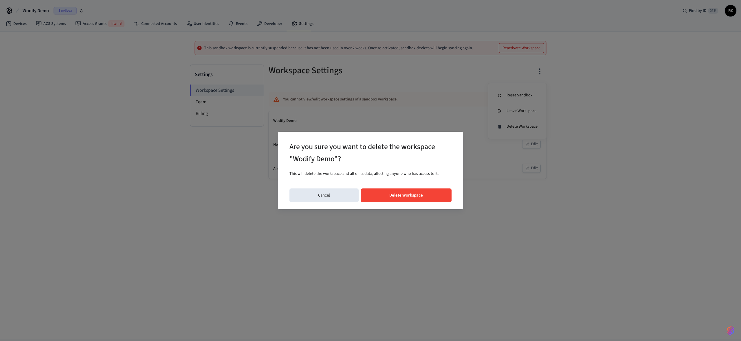
click at [421, 192] on button "Delete Workspace" at bounding box center [406, 195] width 91 height 14
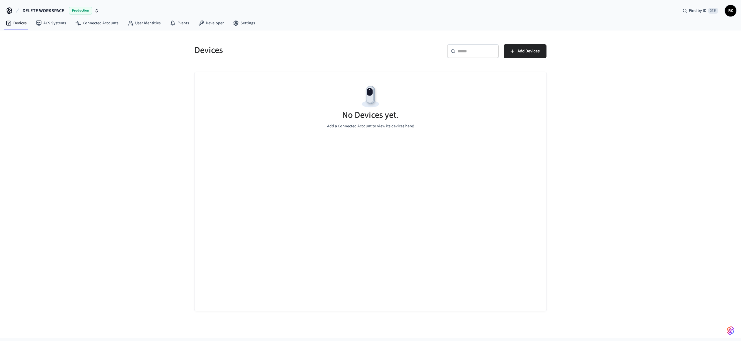
click at [92, 9] on div "Production" at bounding box center [84, 11] width 30 height 8
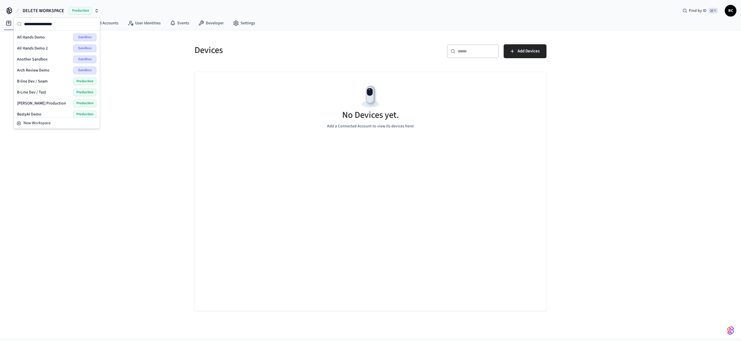
click at [54, 38] on div "All Hands Demo Sandbox" at bounding box center [56, 38] width 79 height 8
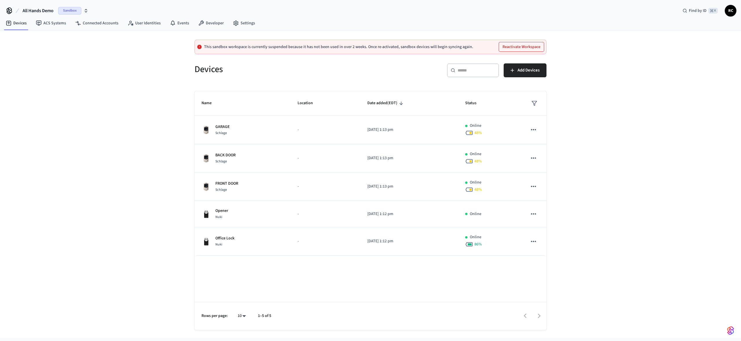
click at [79, 12] on span "Sandbox" at bounding box center [69, 11] width 23 height 8
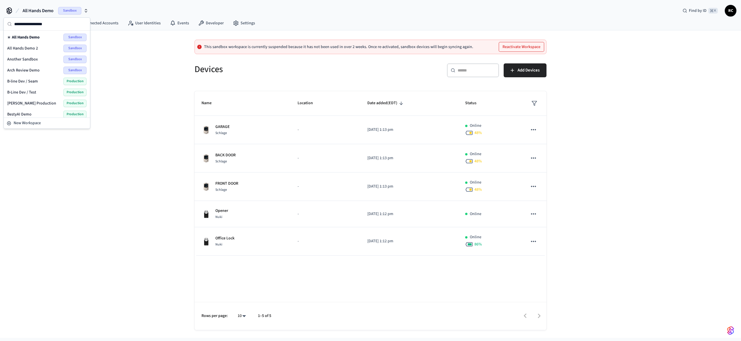
drag, startPoint x: 314, startPoint y: 64, endPoint x: 306, endPoint y: 59, distance: 9.2
click at [313, 64] on h5 "Devices" at bounding box center [280, 69] width 172 height 12
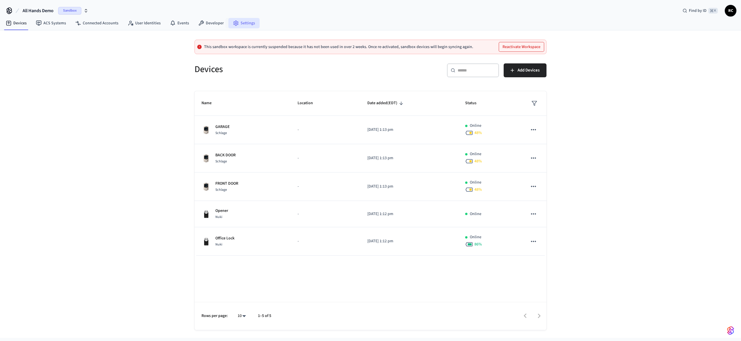
click at [239, 26] on link "Settings" at bounding box center [243, 23] width 31 height 10
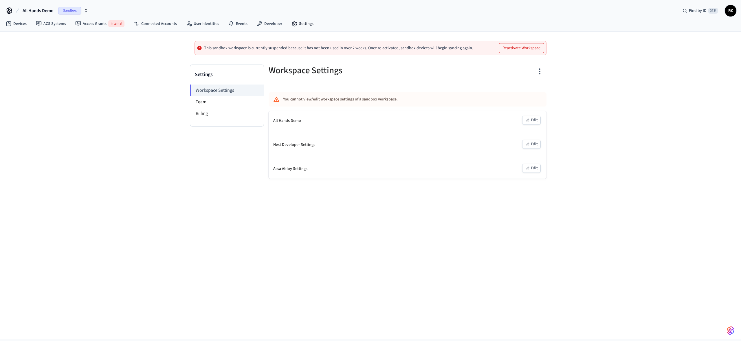
click at [538, 69] on icon "button" at bounding box center [539, 71] width 9 height 9
click at [126, 79] on div at bounding box center [370, 170] width 741 height 341
click at [214, 98] on li "Team" at bounding box center [226, 102] width 73 height 12
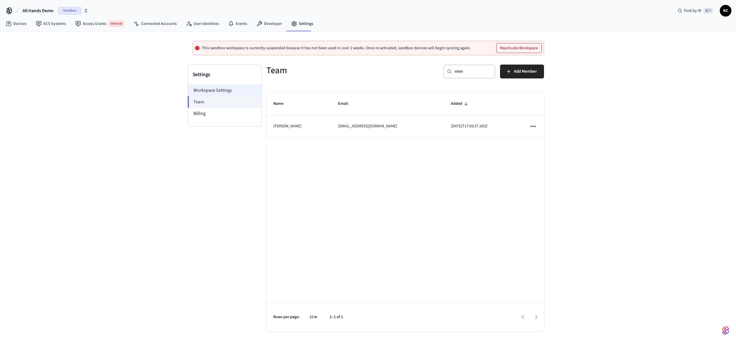
click at [228, 93] on li "Workspace Settings" at bounding box center [224, 90] width 73 height 12
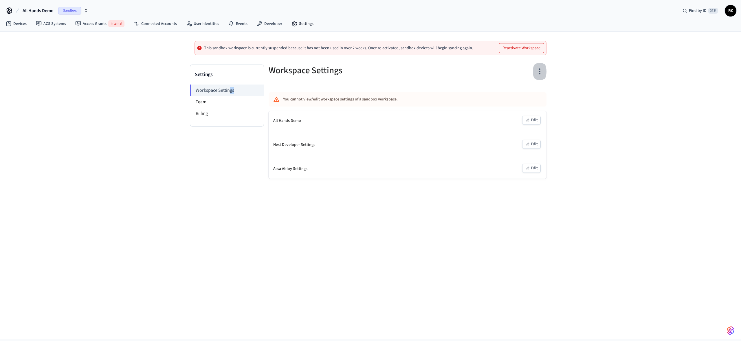
click at [537, 70] on icon "button" at bounding box center [539, 71] width 9 height 9
click at [520, 129] on div "Delete Workspace" at bounding box center [517, 127] width 40 height 6
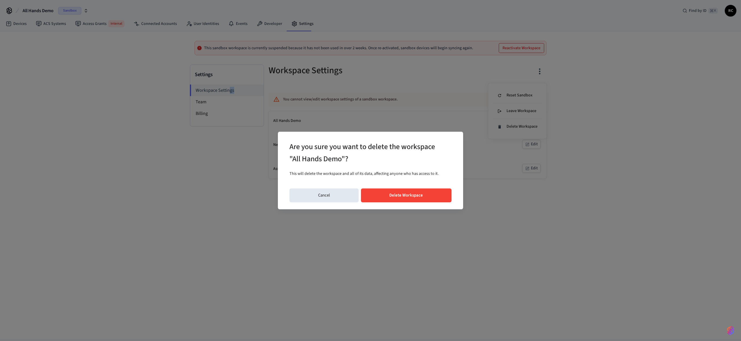
click at [427, 195] on button "Delete Workspace" at bounding box center [406, 195] width 91 height 14
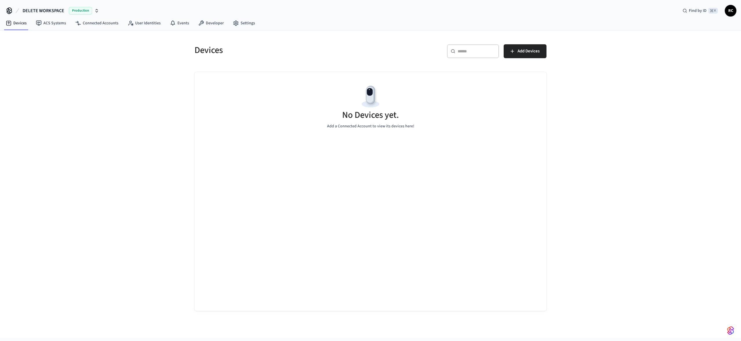
click at [99, 10] on button "DELETE WORKSPACE Production" at bounding box center [61, 11] width 80 height 12
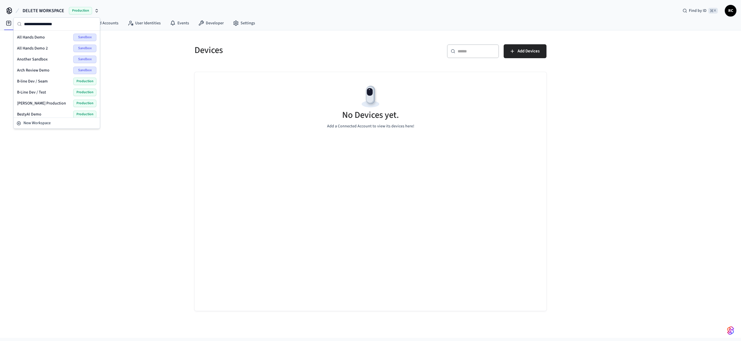
click at [47, 47] on div "All Hands Demo 2 Sandbox" at bounding box center [56, 49] width 79 height 8
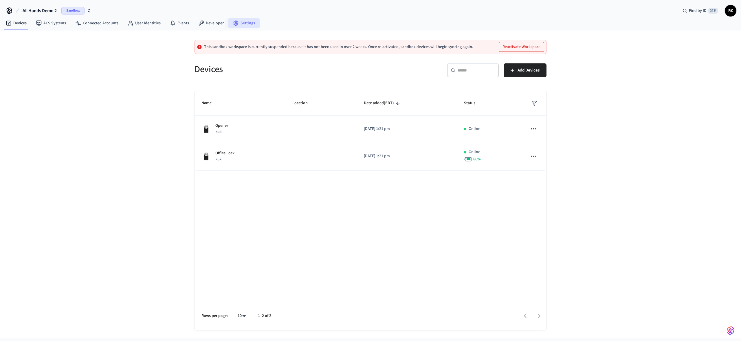
click at [243, 21] on link "Settings" at bounding box center [243, 23] width 31 height 10
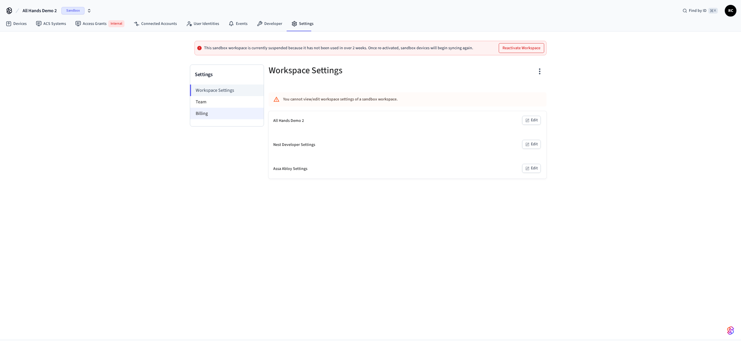
click at [222, 109] on li "Billing" at bounding box center [226, 114] width 73 height 12
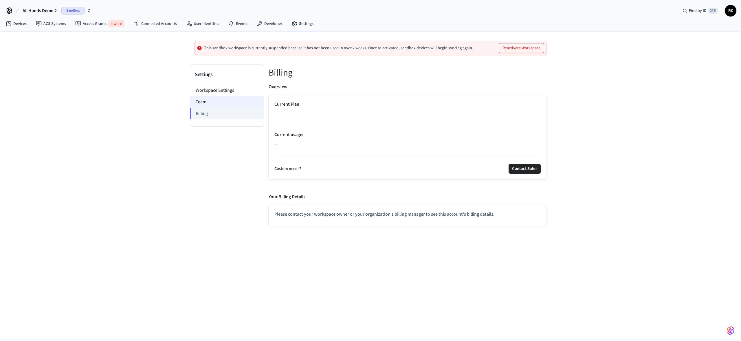
click at [223, 102] on li "Team" at bounding box center [226, 102] width 73 height 12
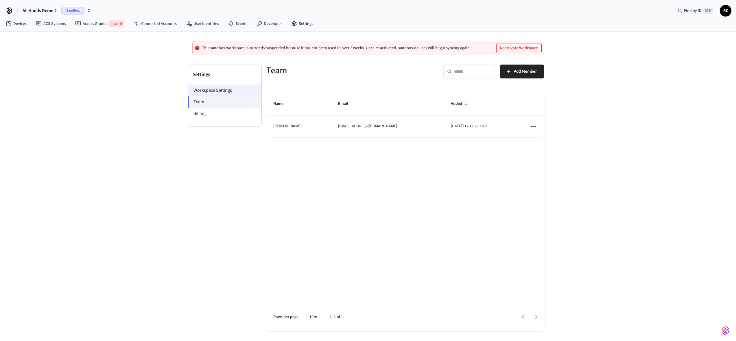
click at [229, 89] on li "Workspace Settings" at bounding box center [224, 90] width 73 height 12
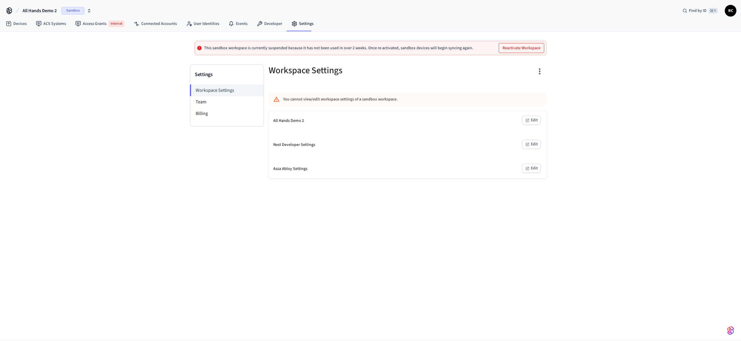
click at [536, 70] on icon "button" at bounding box center [539, 71] width 9 height 9
click at [523, 130] on li "Delete Workspace" at bounding box center [516, 126] width 49 height 15
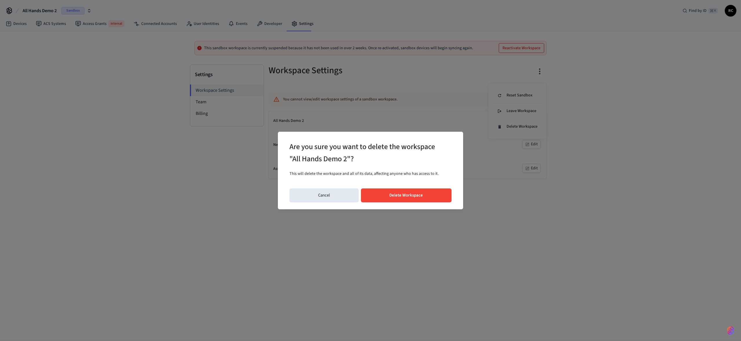
click at [409, 191] on button "Delete Workspace" at bounding box center [406, 195] width 91 height 14
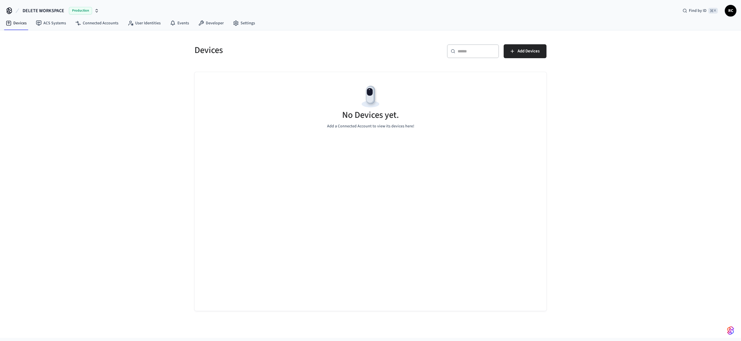
click at [93, 12] on div "Production" at bounding box center [84, 11] width 30 height 8
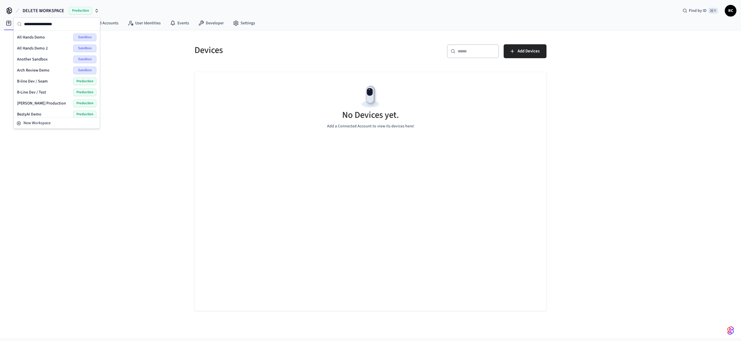
click at [40, 58] on span "Another Sandbox" at bounding box center [32, 59] width 31 height 6
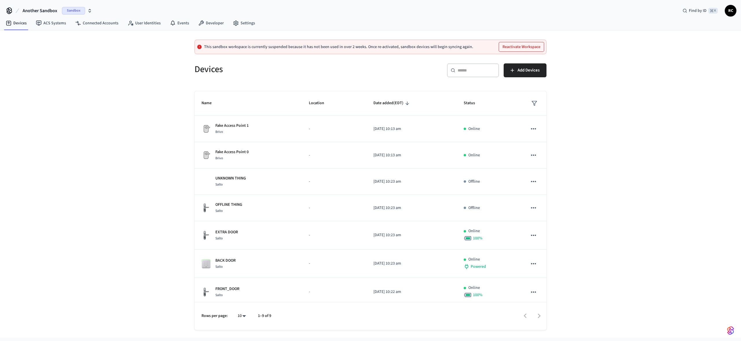
click at [44, 3] on div "Another Sandbox Sandbox Find by ID ⌘ K RC" at bounding box center [370, 8] width 741 height 17
click at [44, 7] on span "Another Sandbox" at bounding box center [40, 10] width 35 height 7
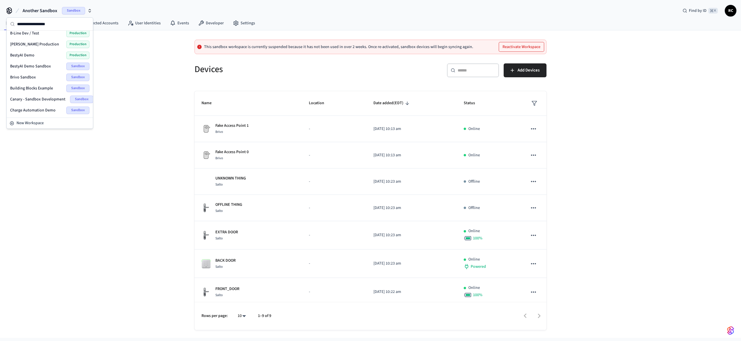
scroll to position [59, 0]
click at [50, 64] on div "BestyAI Demo Sandbox Sandbox" at bounding box center [49, 66] width 79 height 8
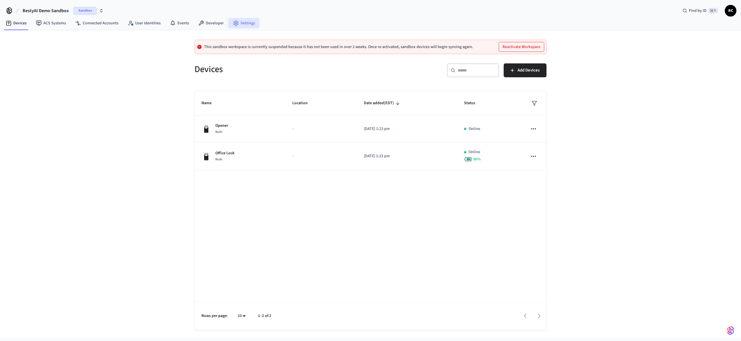
click at [244, 24] on link "Settings" at bounding box center [243, 23] width 31 height 10
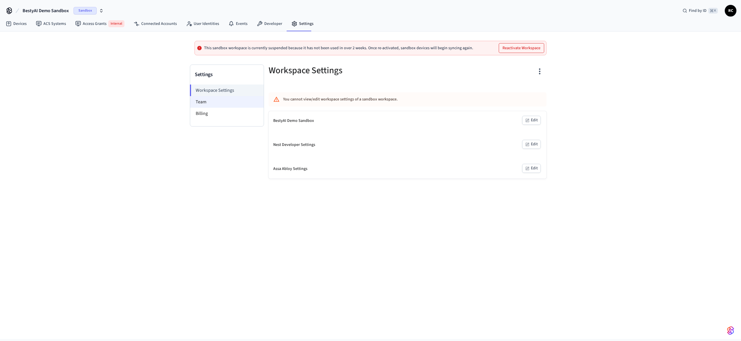
click at [212, 102] on li "Team" at bounding box center [226, 102] width 73 height 12
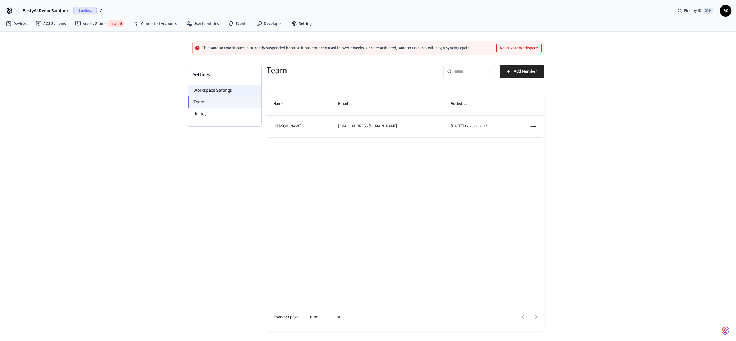
click at [236, 92] on li "Workspace Settings" at bounding box center [224, 90] width 73 height 12
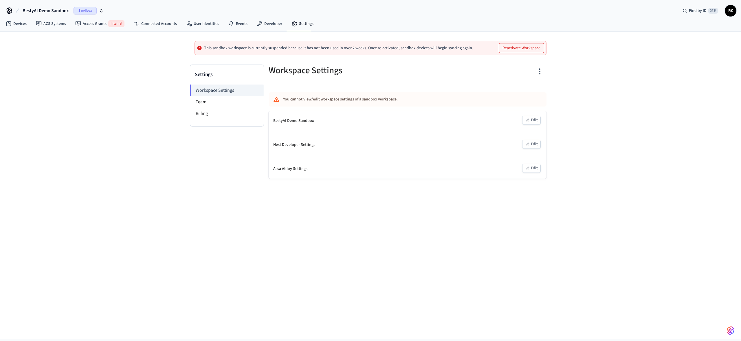
click at [542, 68] on icon "button" at bounding box center [539, 71] width 9 height 9
click at [517, 127] on div "Delete Workspace" at bounding box center [517, 127] width 40 height 6
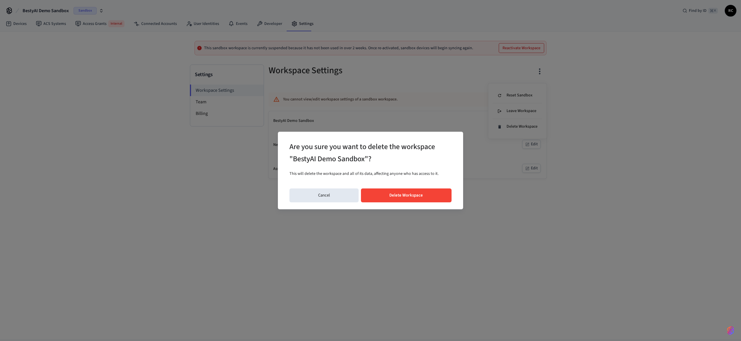
click at [427, 194] on button "Delete Workspace" at bounding box center [406, 195] width 91 height 14
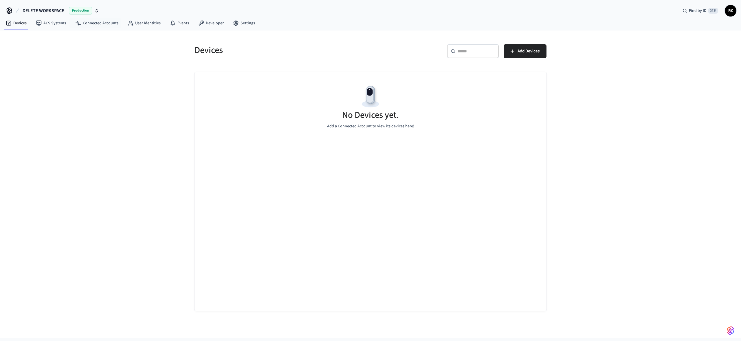
click at [97, 8] on icon "button" at bounding box center [96, 10] width 5 height 5
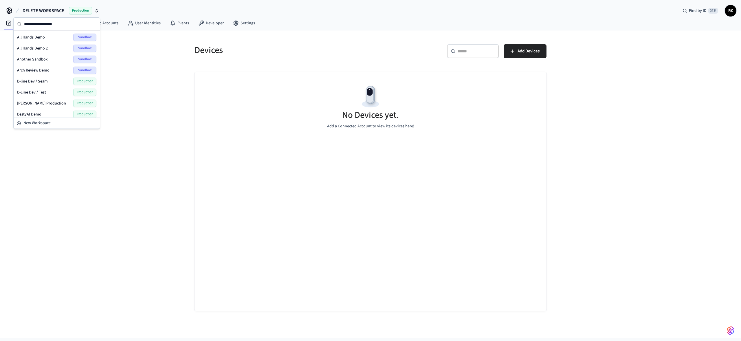
click at [57, 69] on div "Arch Review Demo Sandbox" at bounding box center [56, 71] width 79 height 8
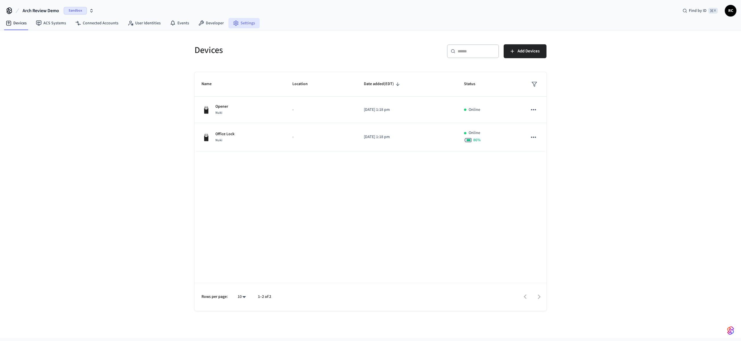
click at [245, 21] on link "Settings" at bounding box center [243, 23] width 31 height 10
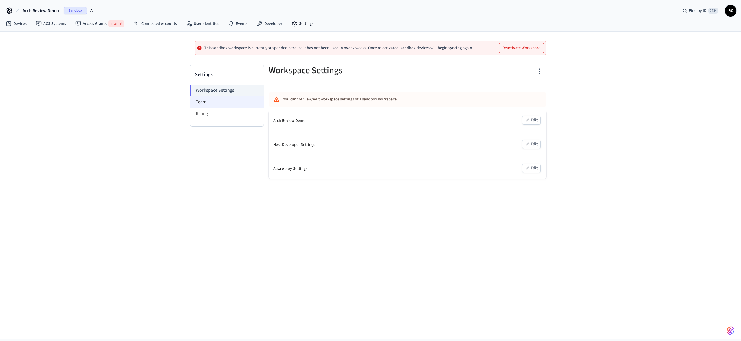
click at [233, 101] on li "Team" at bounding box center [226, 102] width 73 height 12
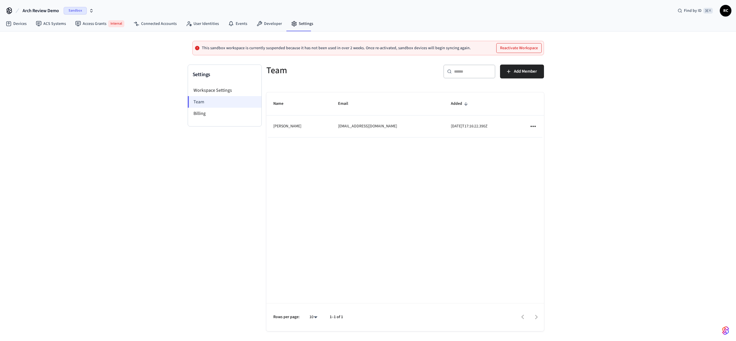
click at [226, 97] on li "Team" at bounding box center [225, 102] width 74 height 12
click at [227, 91] on li "Workspace Settings" at bounding box center [224, 90] width 73 height 12
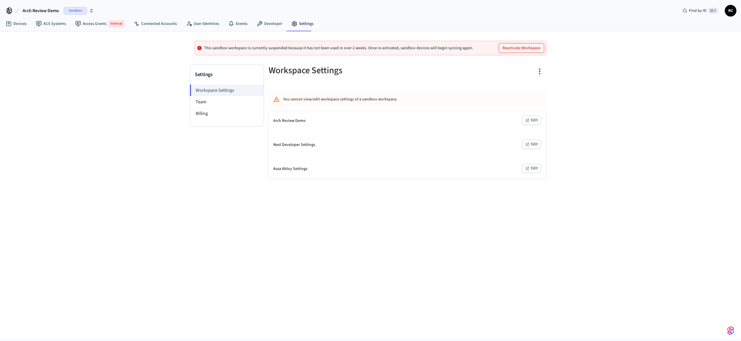
click at [540, 71] on icon "button" at bounding box center [539, 72] width 1 height 6
click at [522, 128] on div "Delete Workspace" at bounding box center [517, 127] width 40 height 6
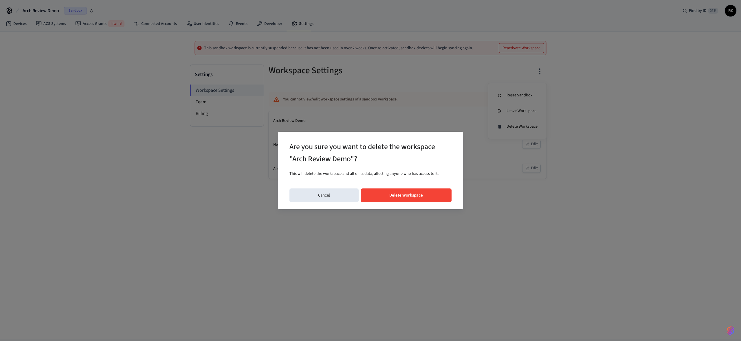
click at [414, 197] on button "Delete Workspace" at bounding box center [406, 195] width 91 height 14
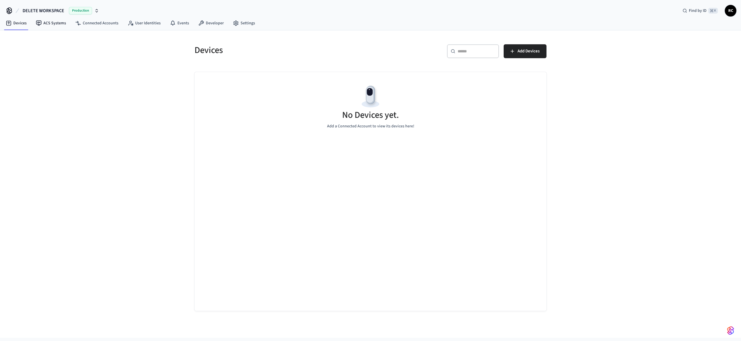
click at [57, 9] on span "DELETE WORKSPACE" at bounding box center [44, 10] width 42 height 7
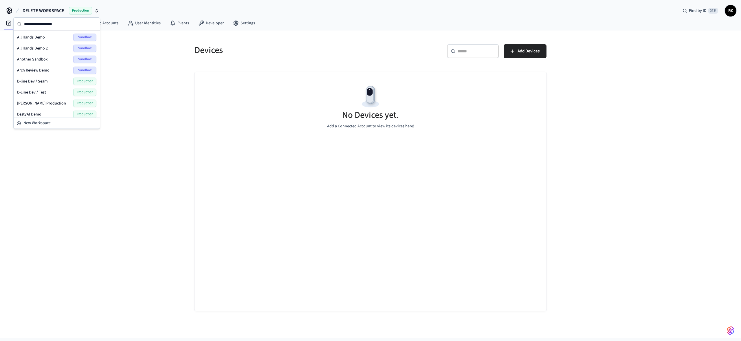
click at [114, 80] on div "Devices ​ ​ Add Devices No Devices yet. Add a Connected Account to view its dev…" at bounding box center [370, 183] width 741 height 307
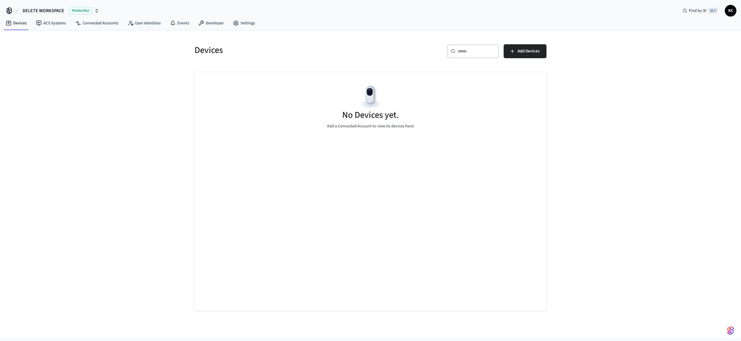
click at [39, 11] on span "DELETE WORKSPACE" at bounding box center [44, 10] width 42 height 7
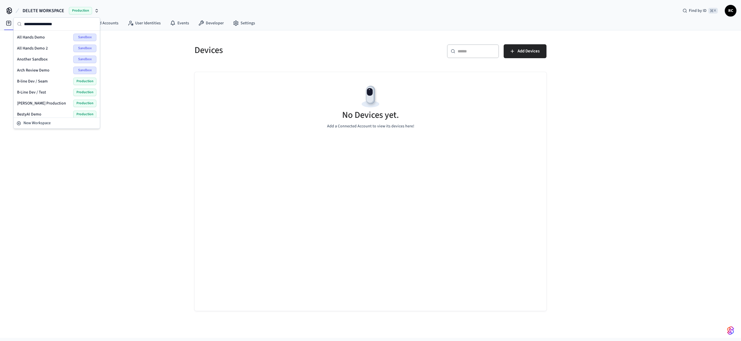
click at [45, 82] on span "B-line Dev / Seam" at bounding box center [32, 81] width 31 height 6
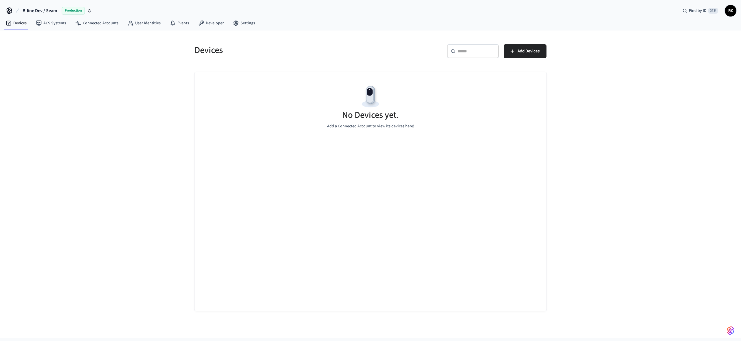
click at [44, 11] on span "B-line Dev / Seam" at bounding box center [40, 10] width 34 height 7
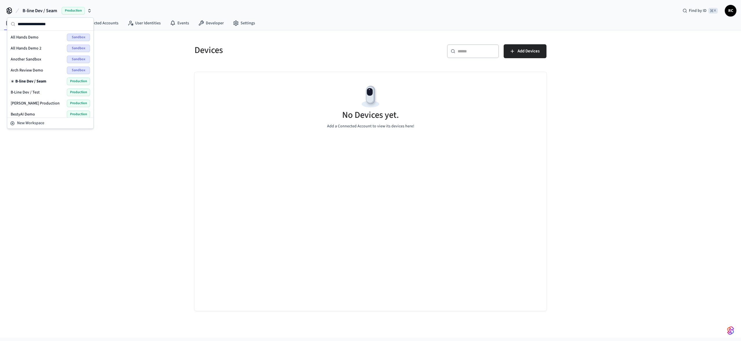
click at [50, 38] on div "All Hands Demo Sandbox" at bounding box center [50, 38] width 79 height 8
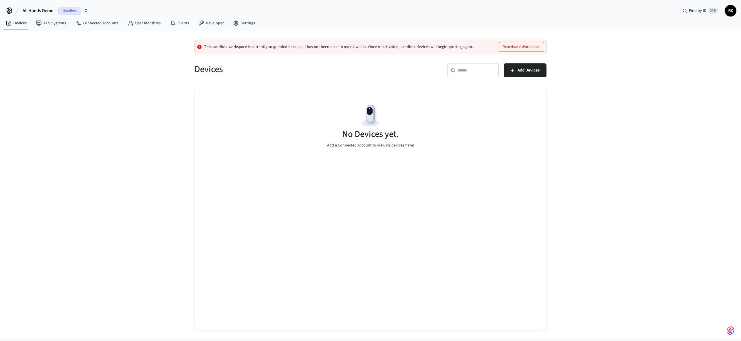
click at [43, 14] on span "All Hands Demo" at bounding box center [38, 10] width 31 height 7
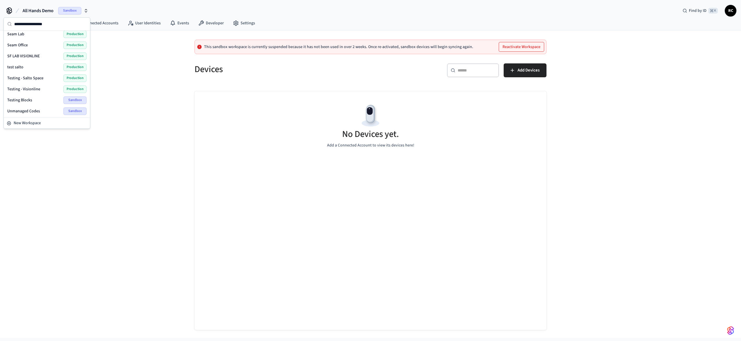
scroll to position [773, 0]
click at [30, 108] on span "Wodify Example" at bounding box center [21, 111] width 28 height 6
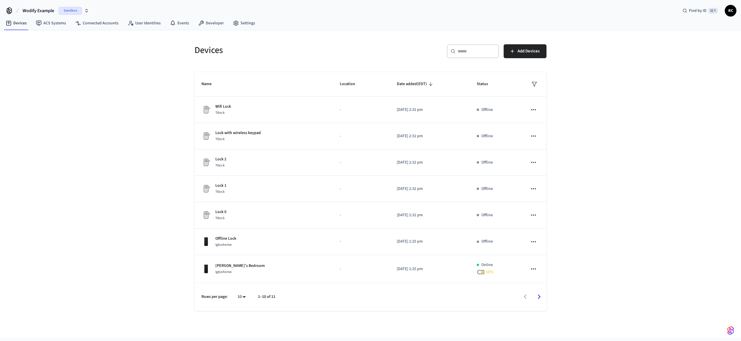
click at [109, 93] on div "Devices ​ ​ Add Devices Name Location Date added (EDT) Status Wifi Lock Ttlock …" at bounding box center [370, 183] width 741 height 307
click at [246, 25] on link "Settings" at bounding box center [243, 23] width 31 height 10
